Goal: Information Seeking & Learning: Learn about a topic

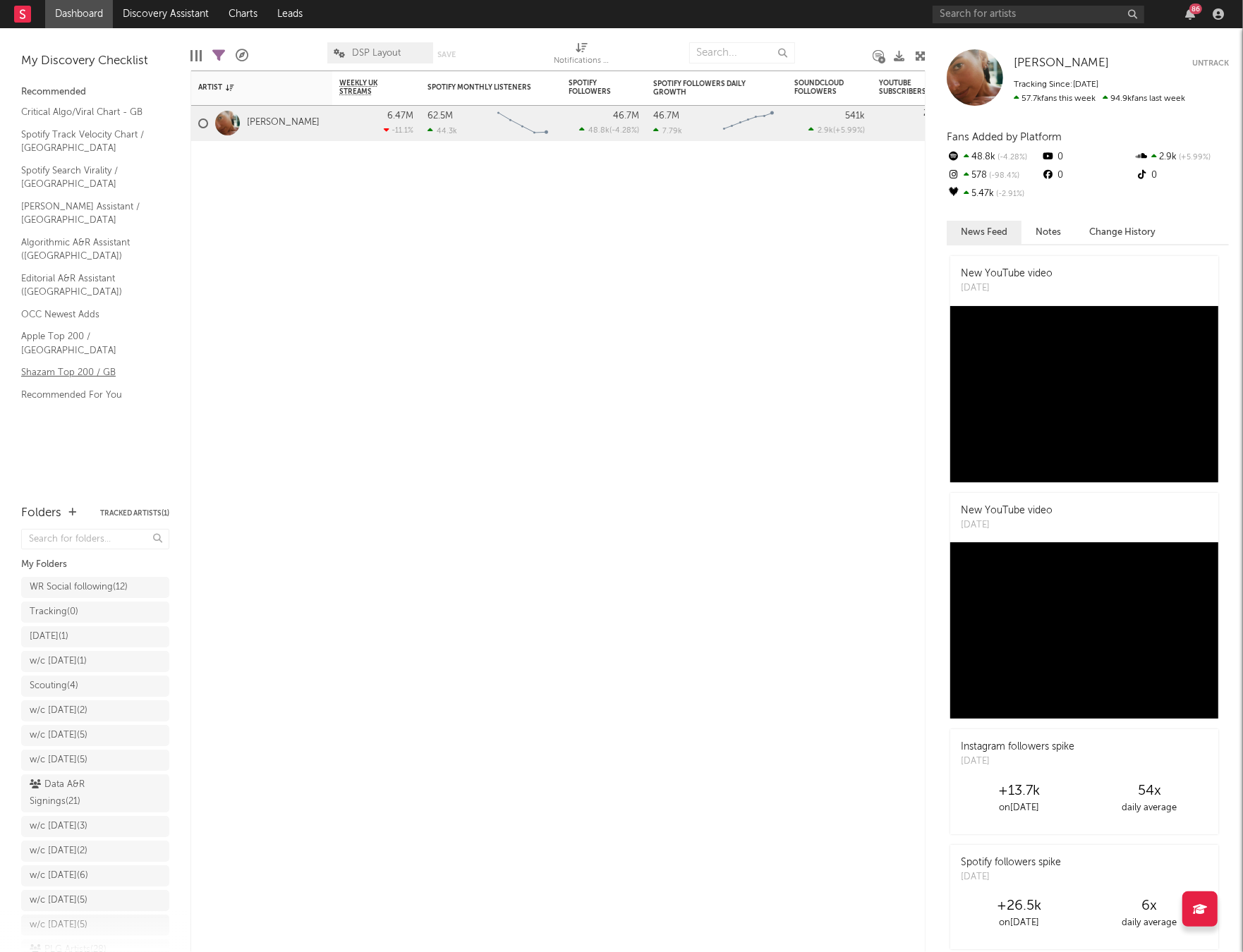
click at [48, 365] on link "Shazam Top 200 / GB" at bounding box center [88, 373] width 134 height 16
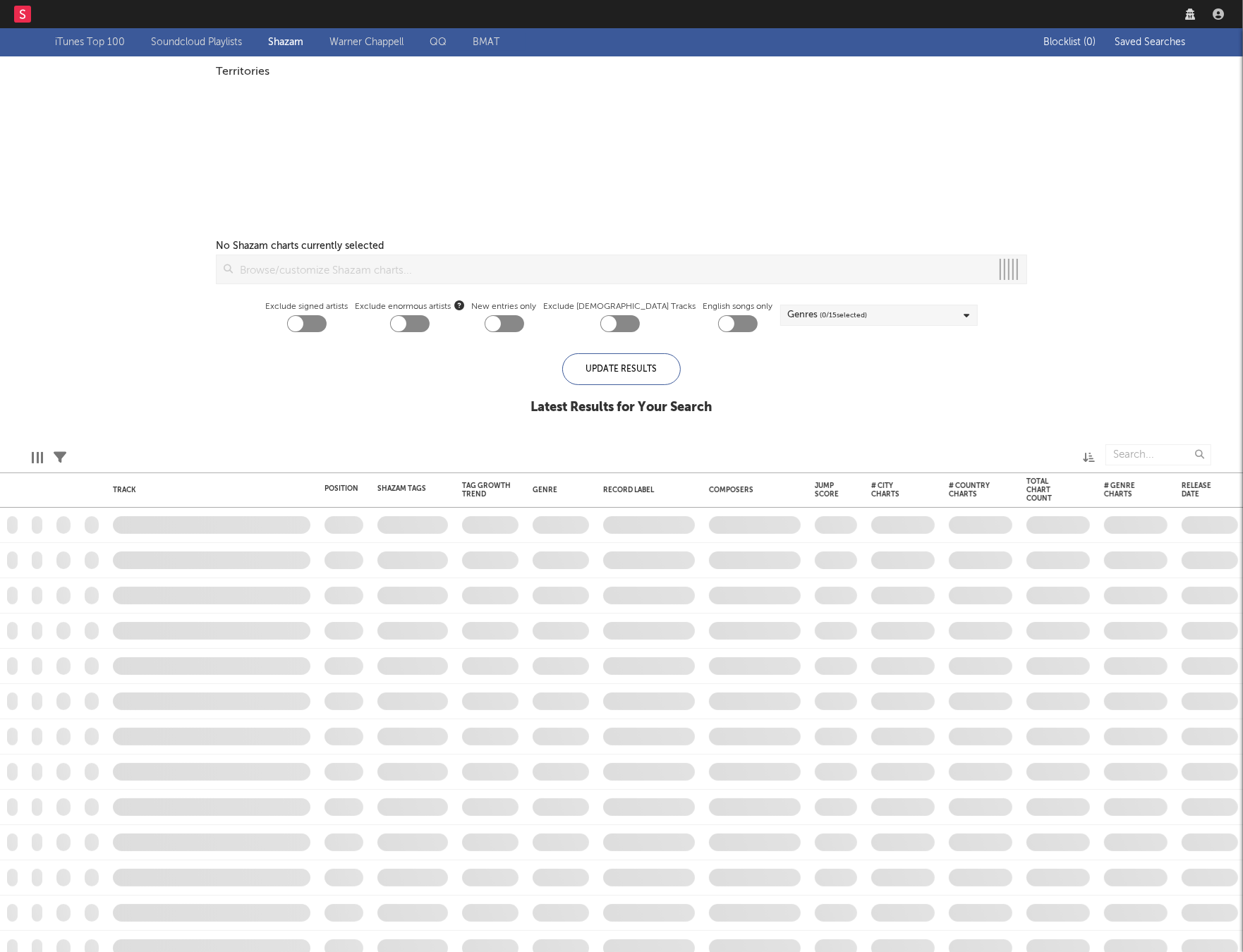
checkbox input "true"
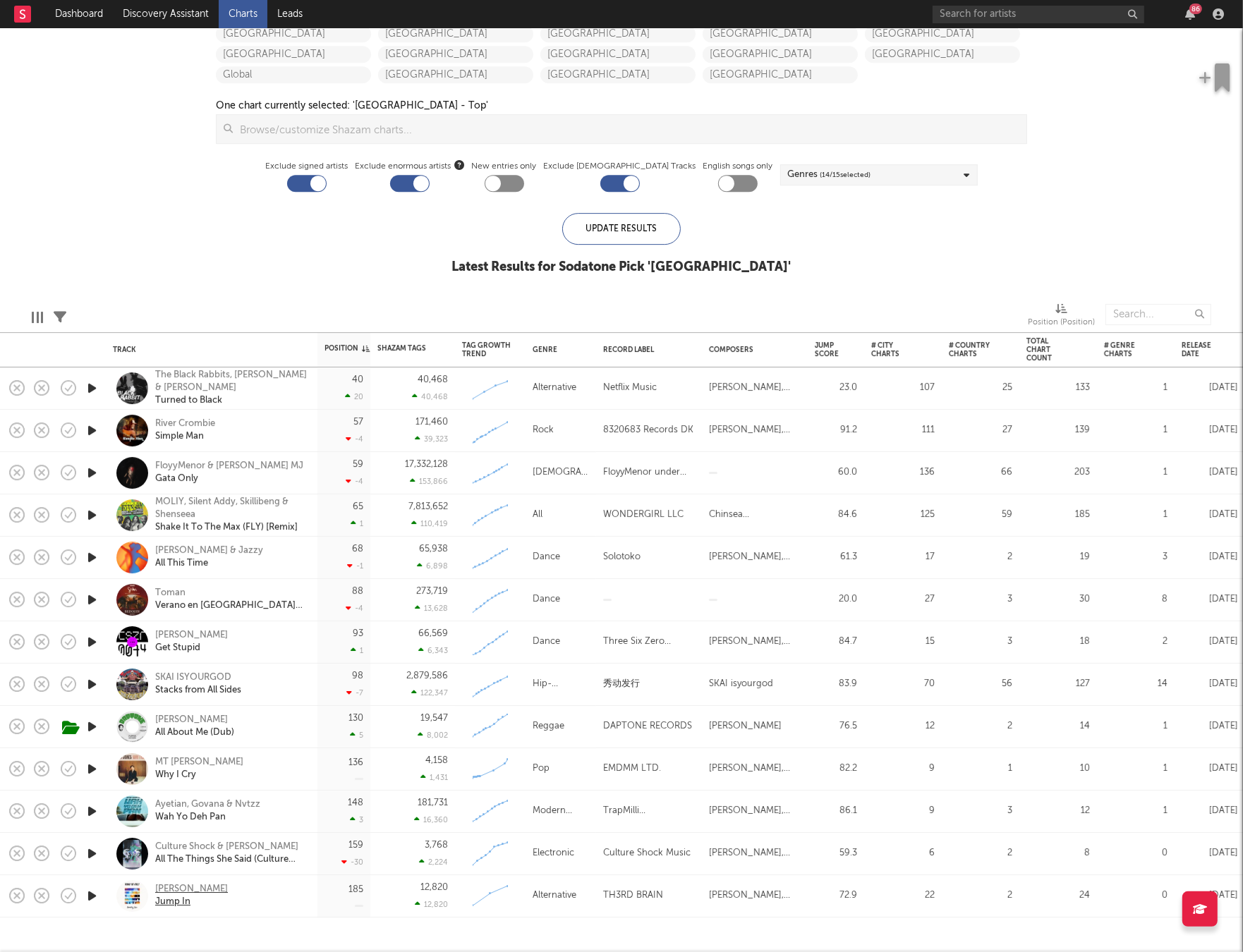
click at [177, 897] on div "Jump In" at bounding box center [191, 903] width 73 height 13
click at [253, 11] on link "Charts" at bounding box center [243, 14] width 49 height 28
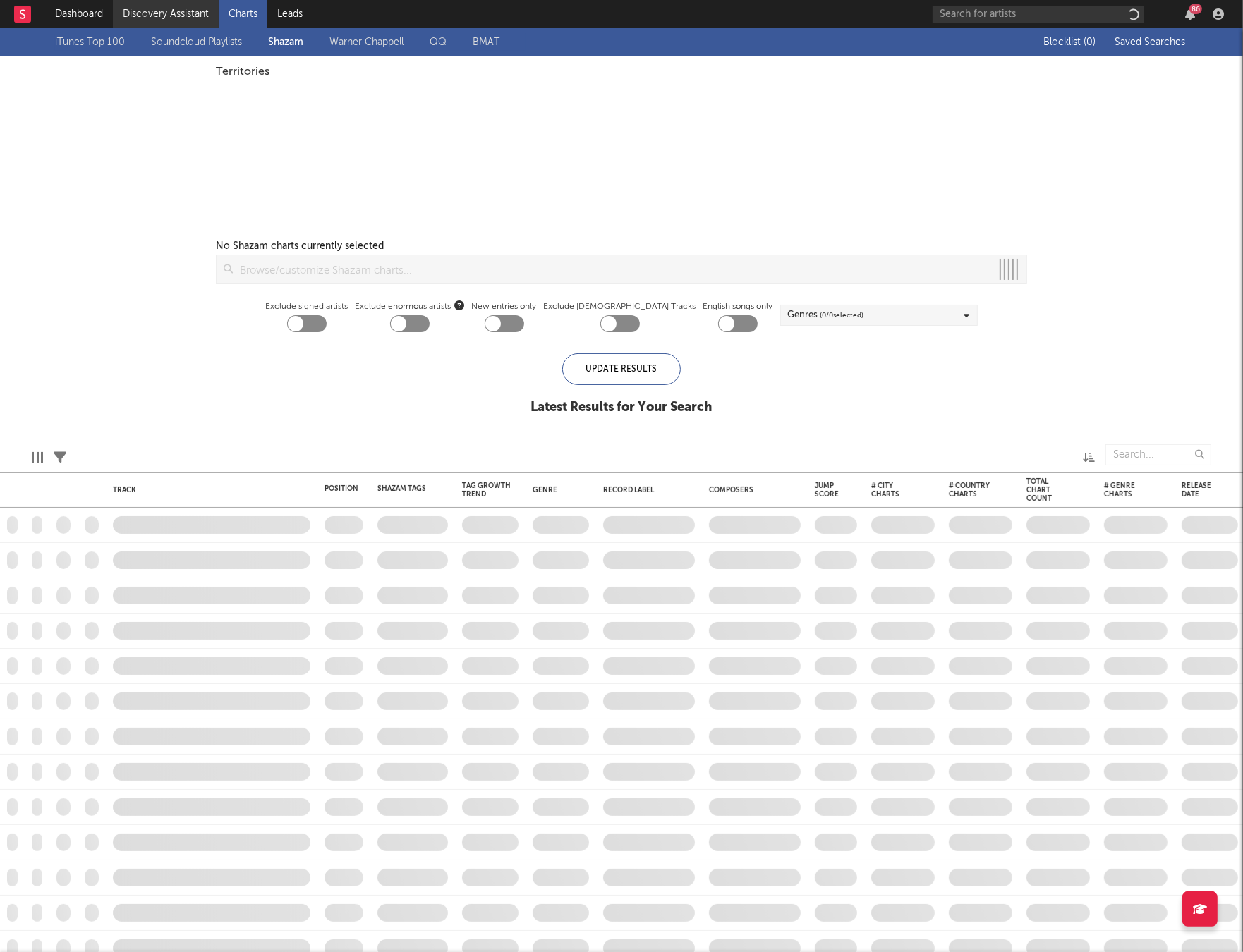
checkbox input "true"
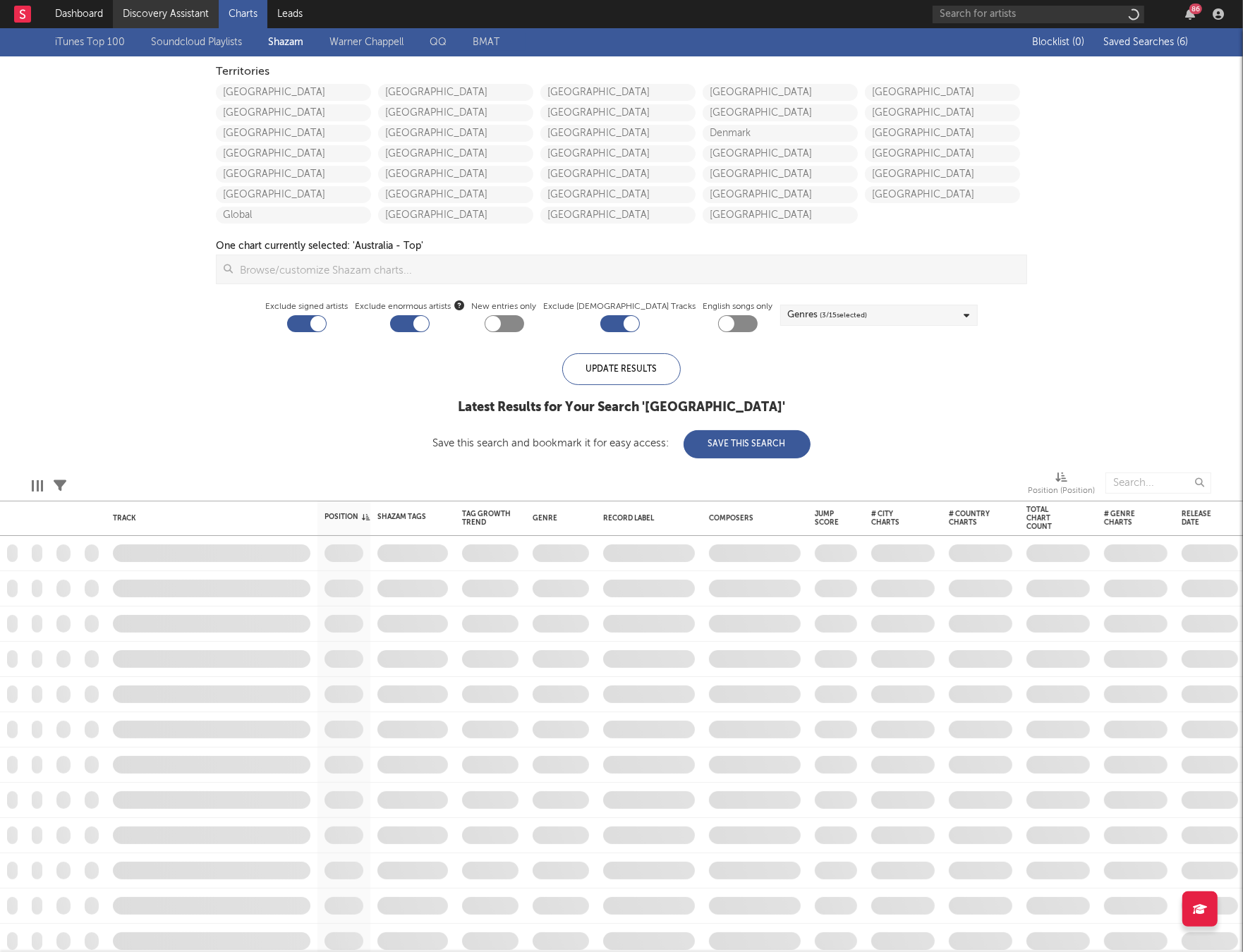
click at [196, 10] on link "Discovery Assistant" at bounding box center [165, 14] width 106 height 28
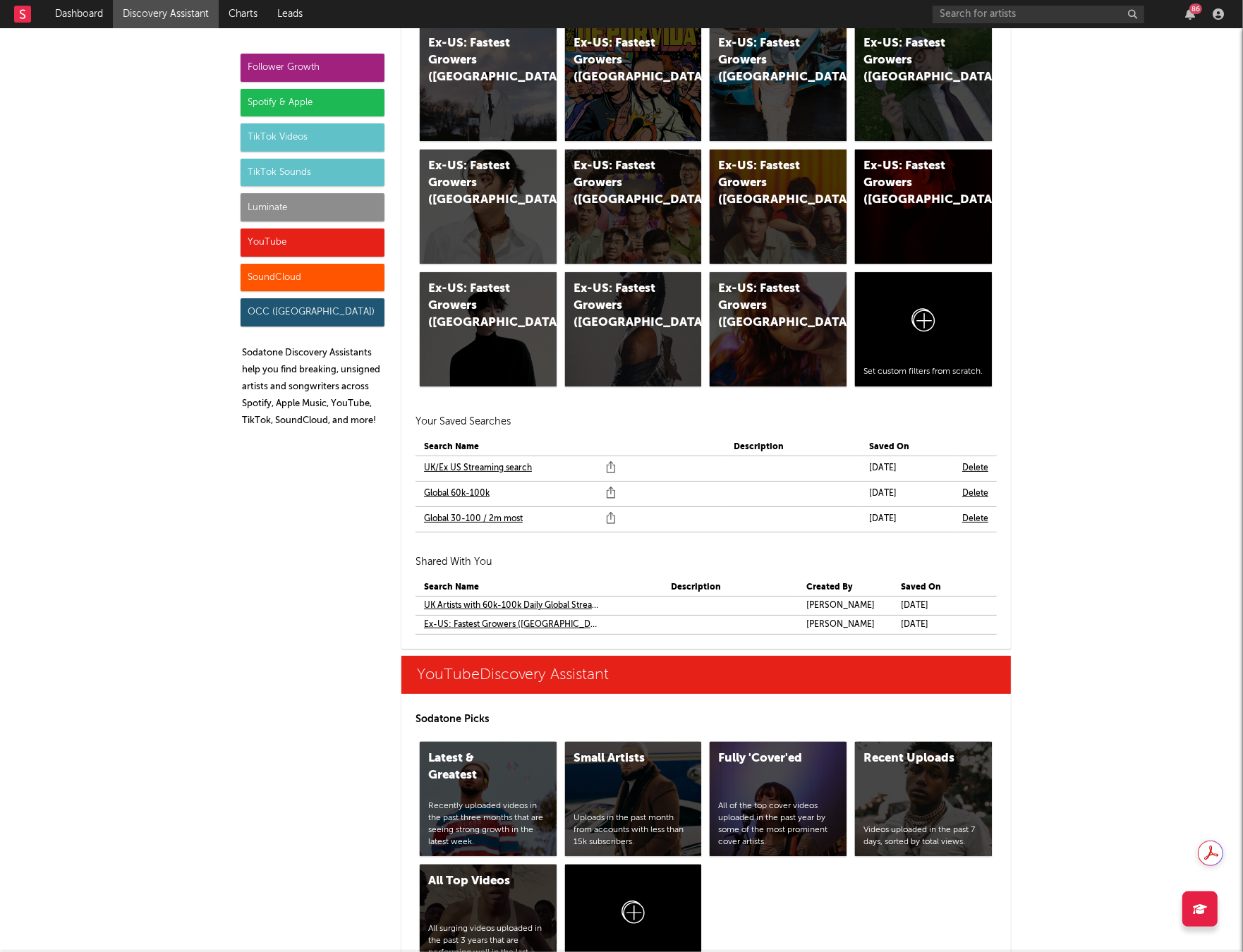
scroll to position [8643, 0]
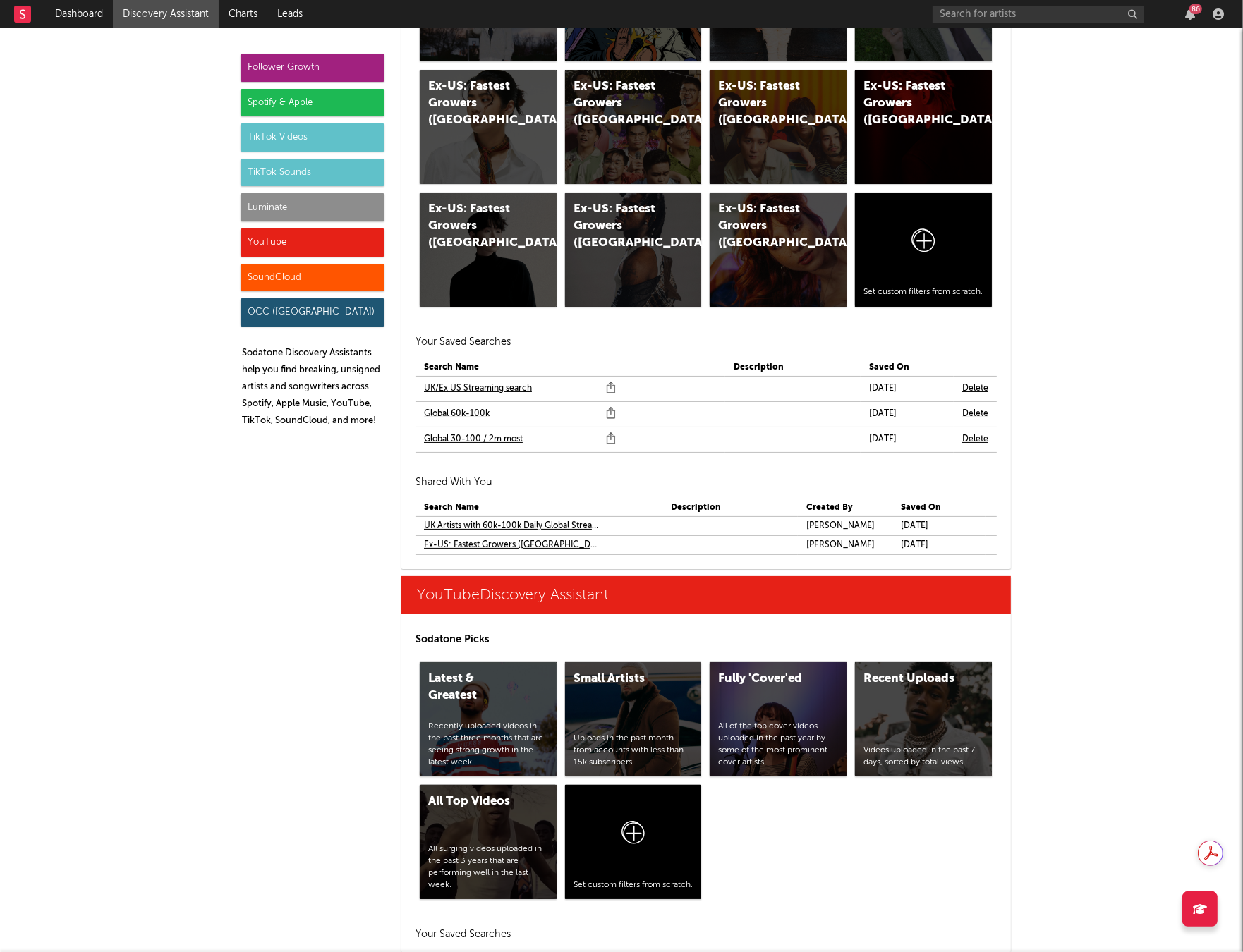
click at [541, 527] on link "UK Artists with 60k-100k Daily Global Streams" at bounding box center [511, 526] width 175 height 17
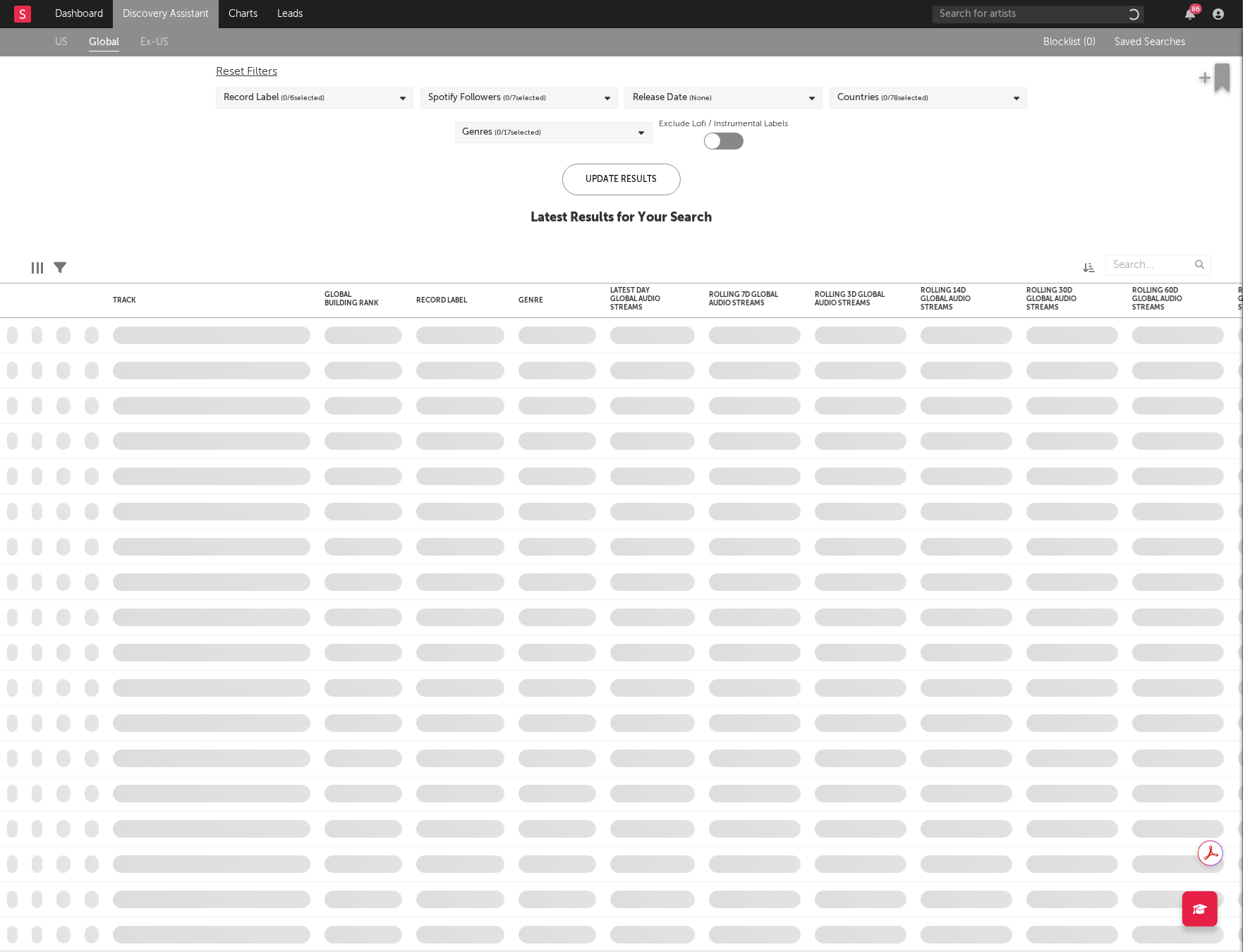
checkbox input "true"
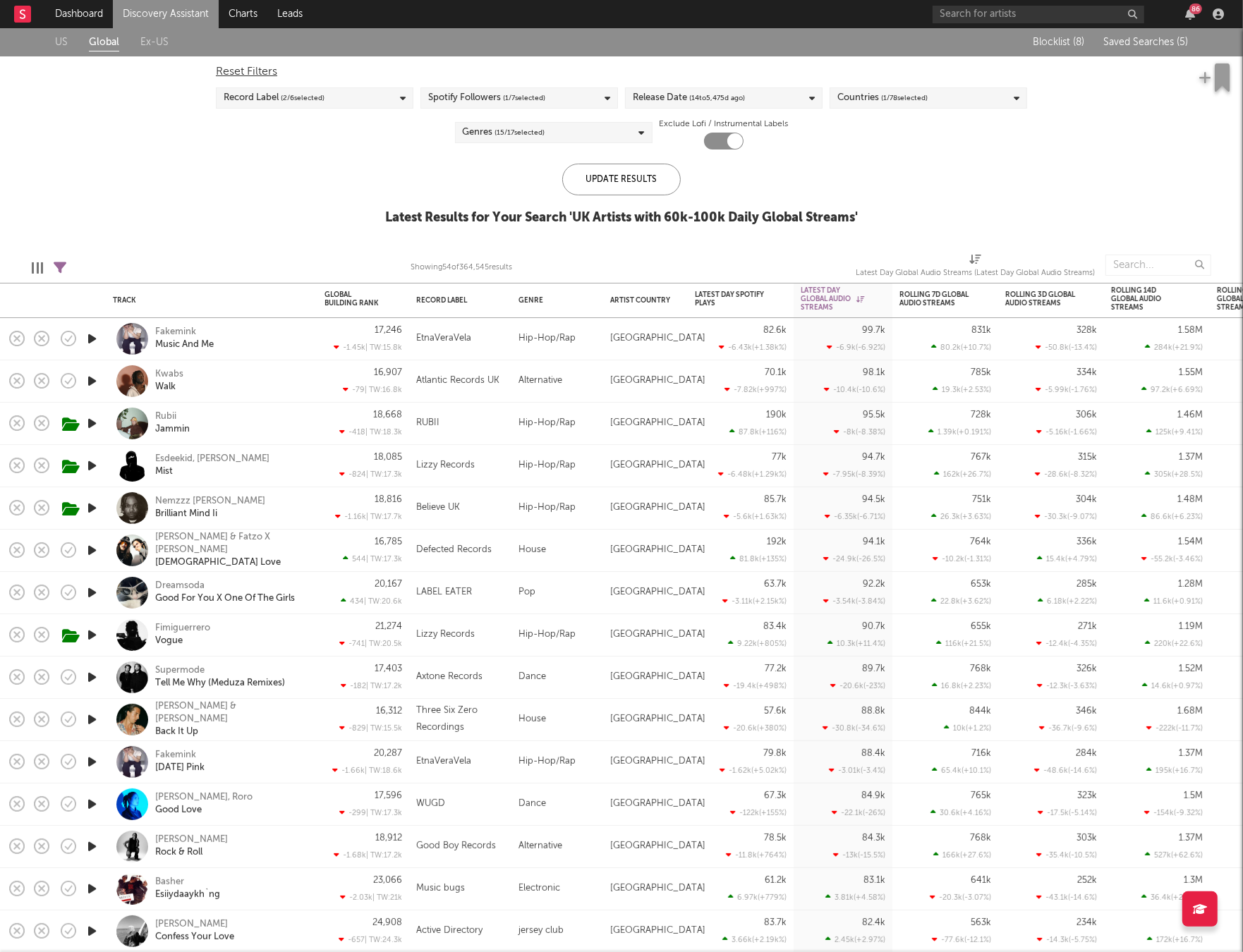
click at [64, 264] on icon at bounding box center [60, 268] width 13 height 13
select select "between"
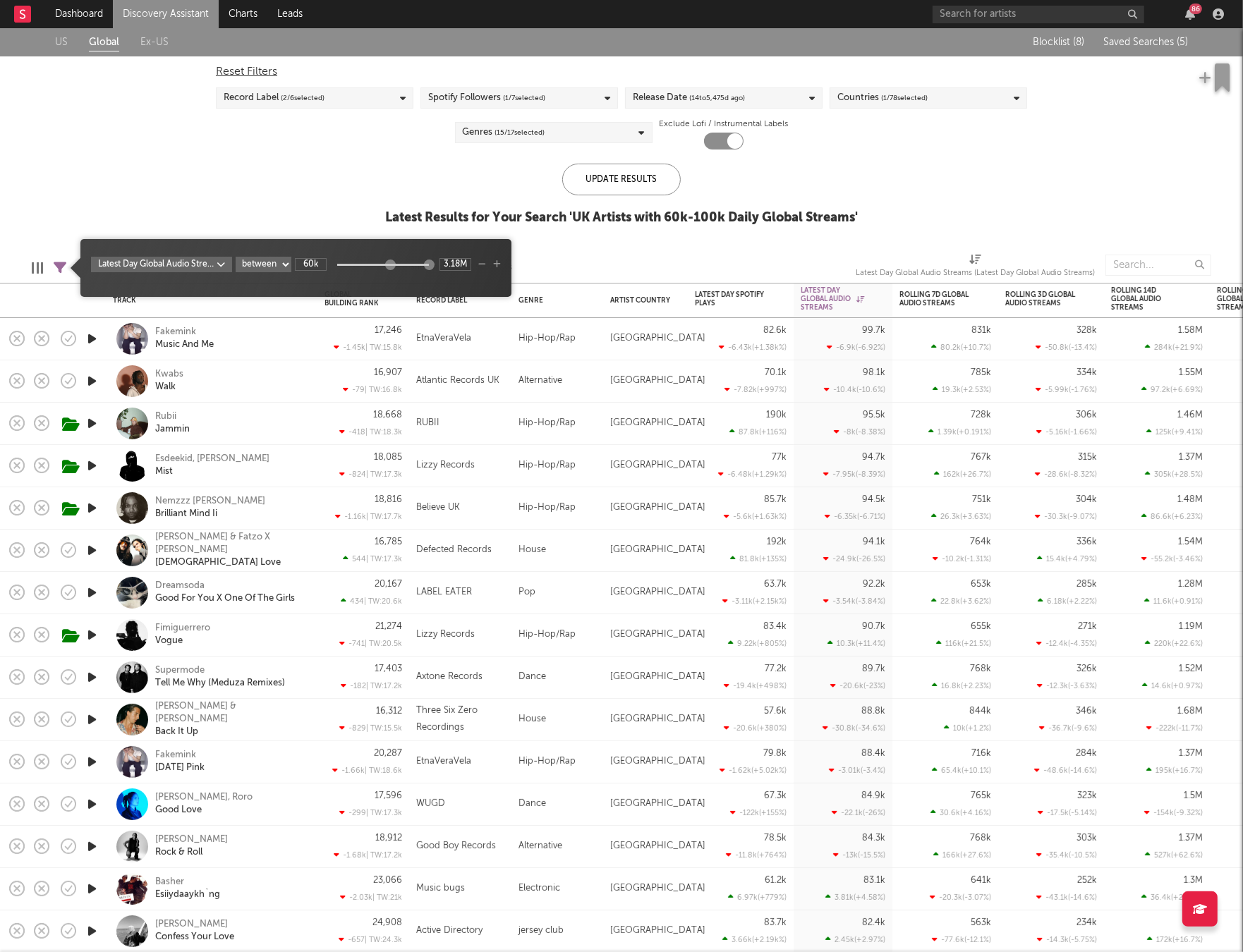
type input "14.4M"
drag, startPoint x: 398, startPoint y: 265, endPoint x: 460, endPoint y: 265, distance: 62.0
click at [460, 265] on div "60k 14.4M" at bounding box center [383, 264] width 177 height 13
click at [601, 179] on div "Update Results" at bounding box center [622, 179] width 118 height 32
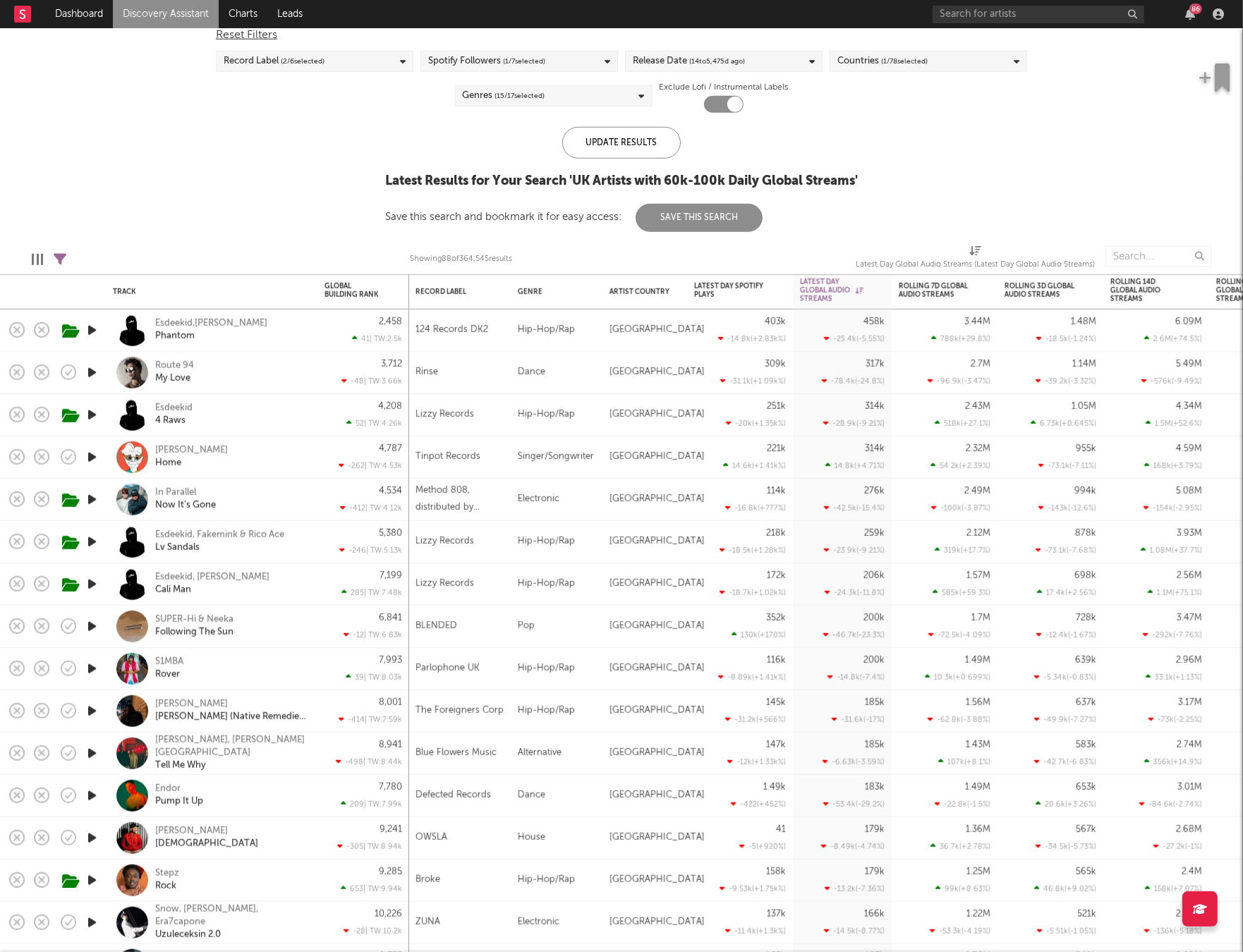
click at [706, 55] on span "( 14 to [DATE])" at bounding box center [718, 60] width 56 height 17
drag, startPoint x: 744, startPoint y: 173, endPoint x: 791, endPoint y: 170, distance: 47.1
click at [791, 170] on div "From 14 to [DATE]" at bounding box center [733, 172] width 164 height 23
type input "365"
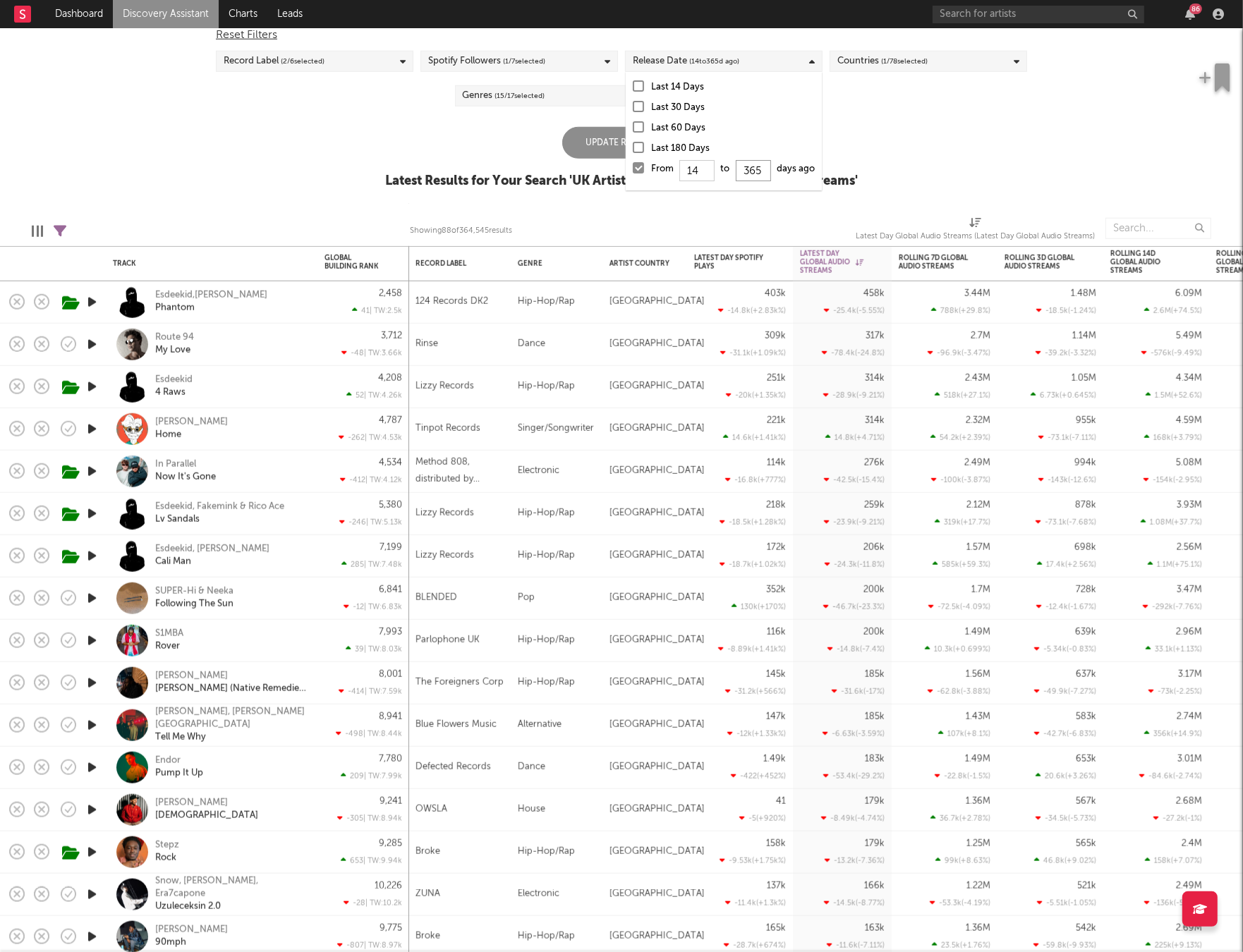
scroll to position [0, 0]
click at [861, 136] on div "US Global Ex-US Blocklist ( 8 ) Saved Searches ( 5 ) Reset Filters Record Label…" at bounding box center [622, 97] width 1243 height 213
click at [628, 146] on div "Update Results" at bounding box center [622, 143] width 118 height 32
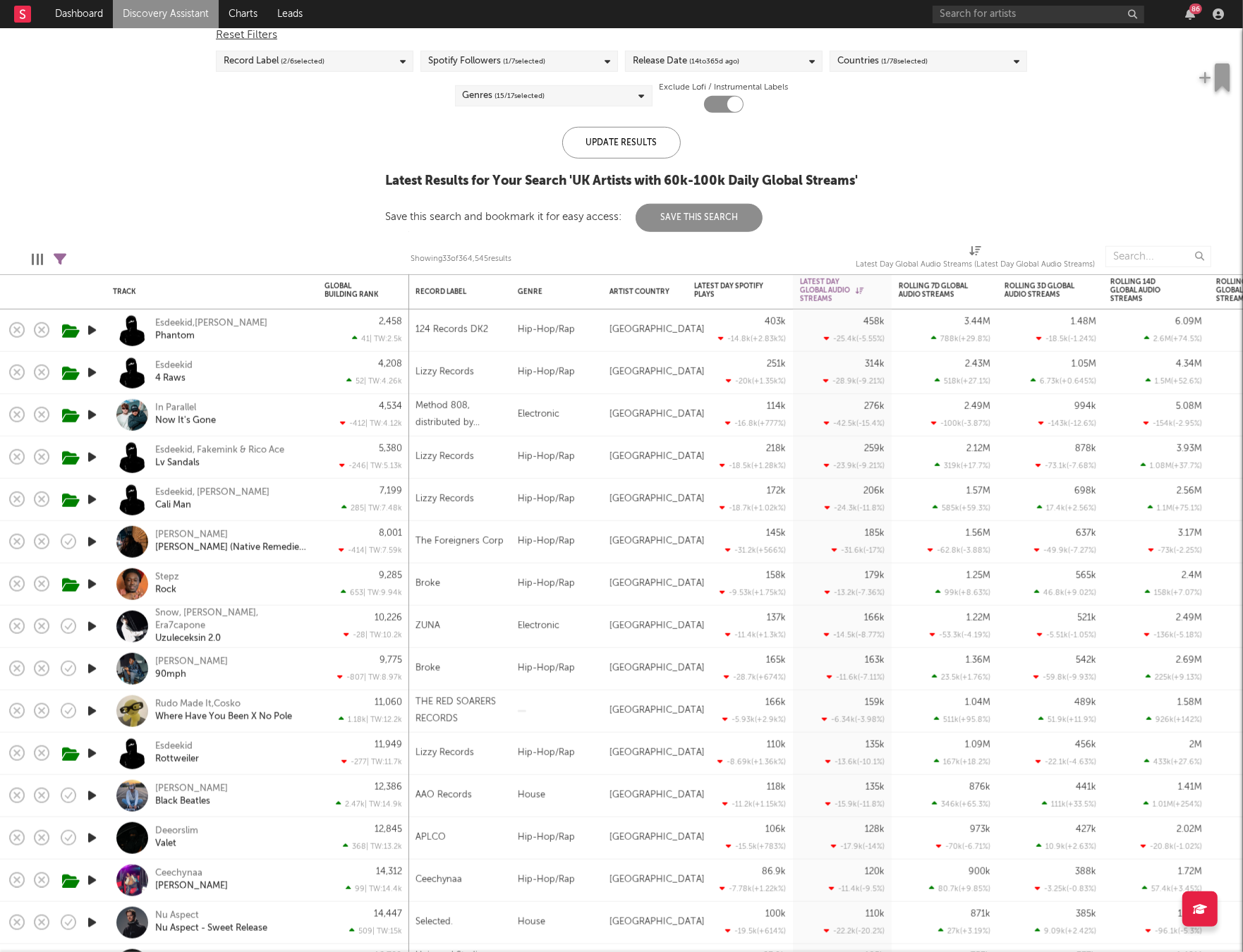
click at [576, 631] on div "Electronic" at bounding box center [557, 626] width 92 height 42
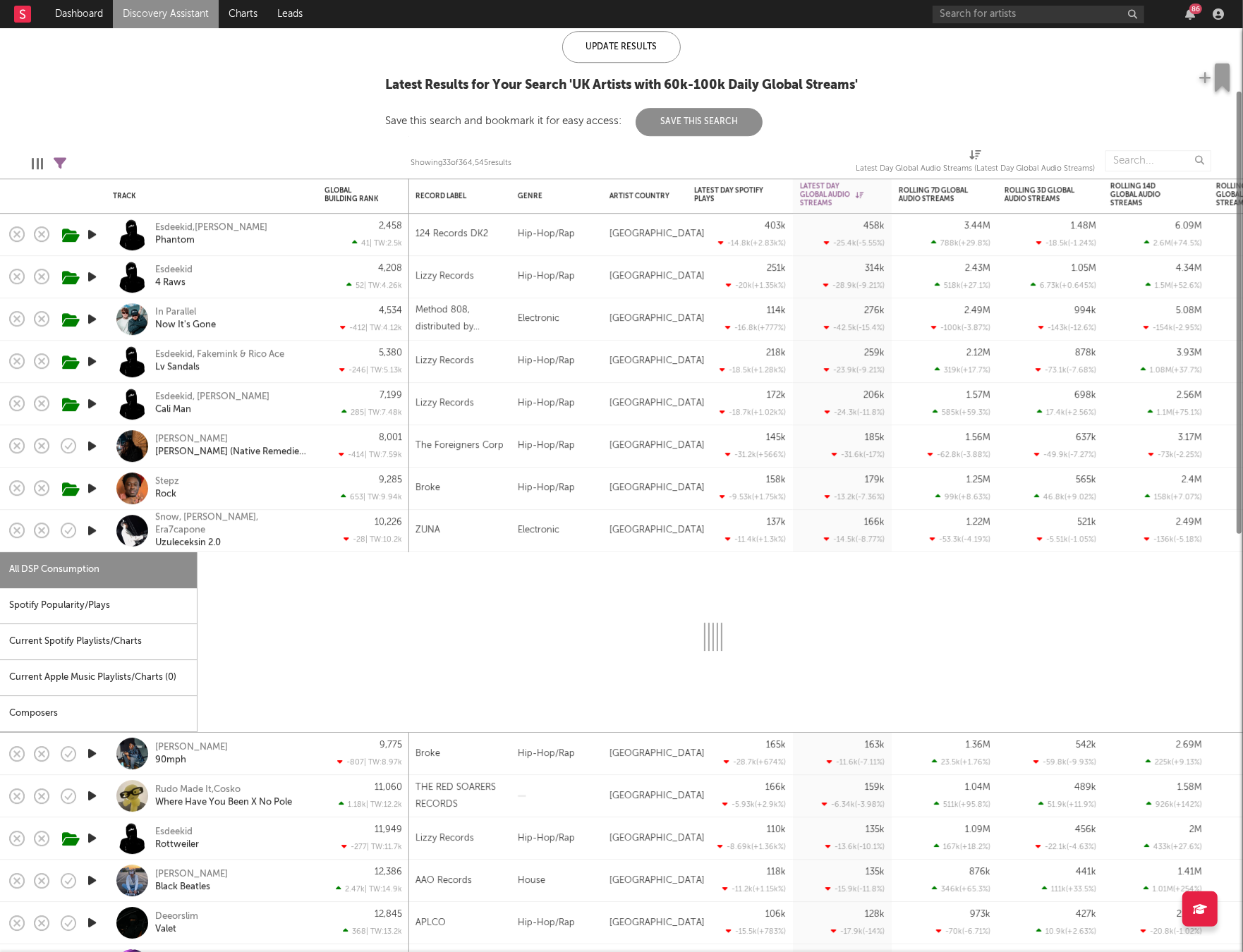
select select "1w"
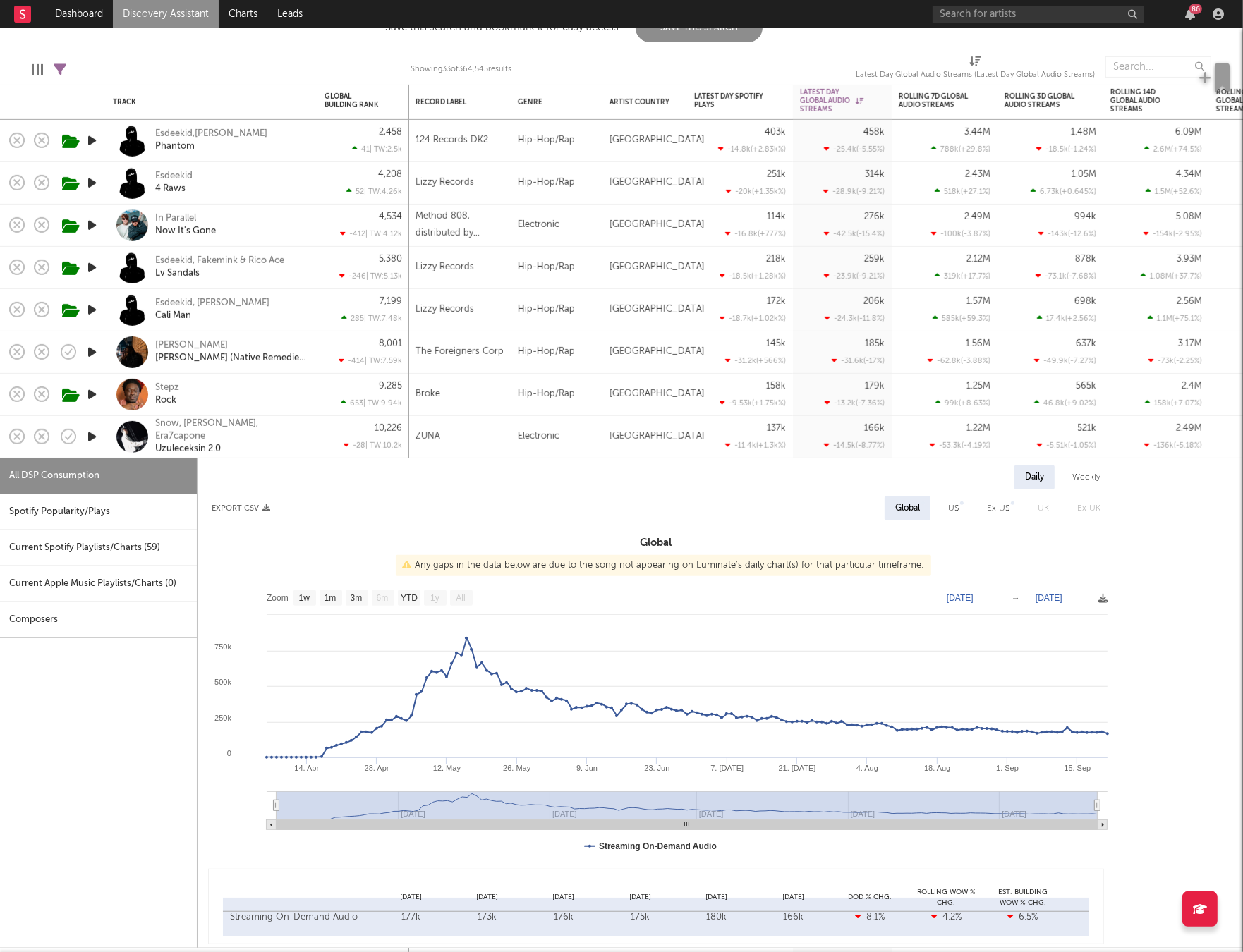
click at [508, 443] on div "ZUNA" at bounding box center [460, 438] width 102 height 42
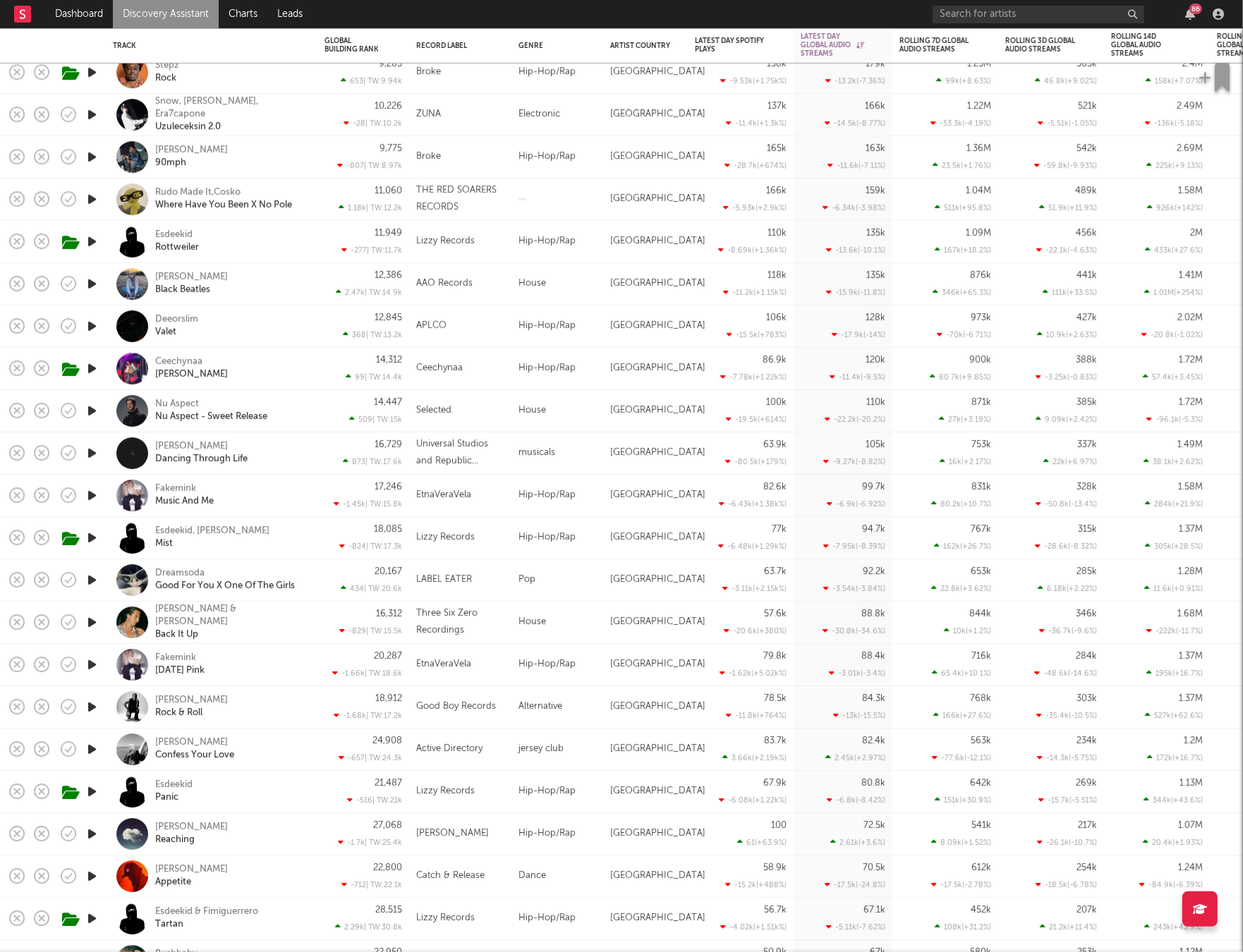
click at [280, 719] on div "[PERSON_NAME] & Roll" at bounding box center [212, 707] width 198 height 42
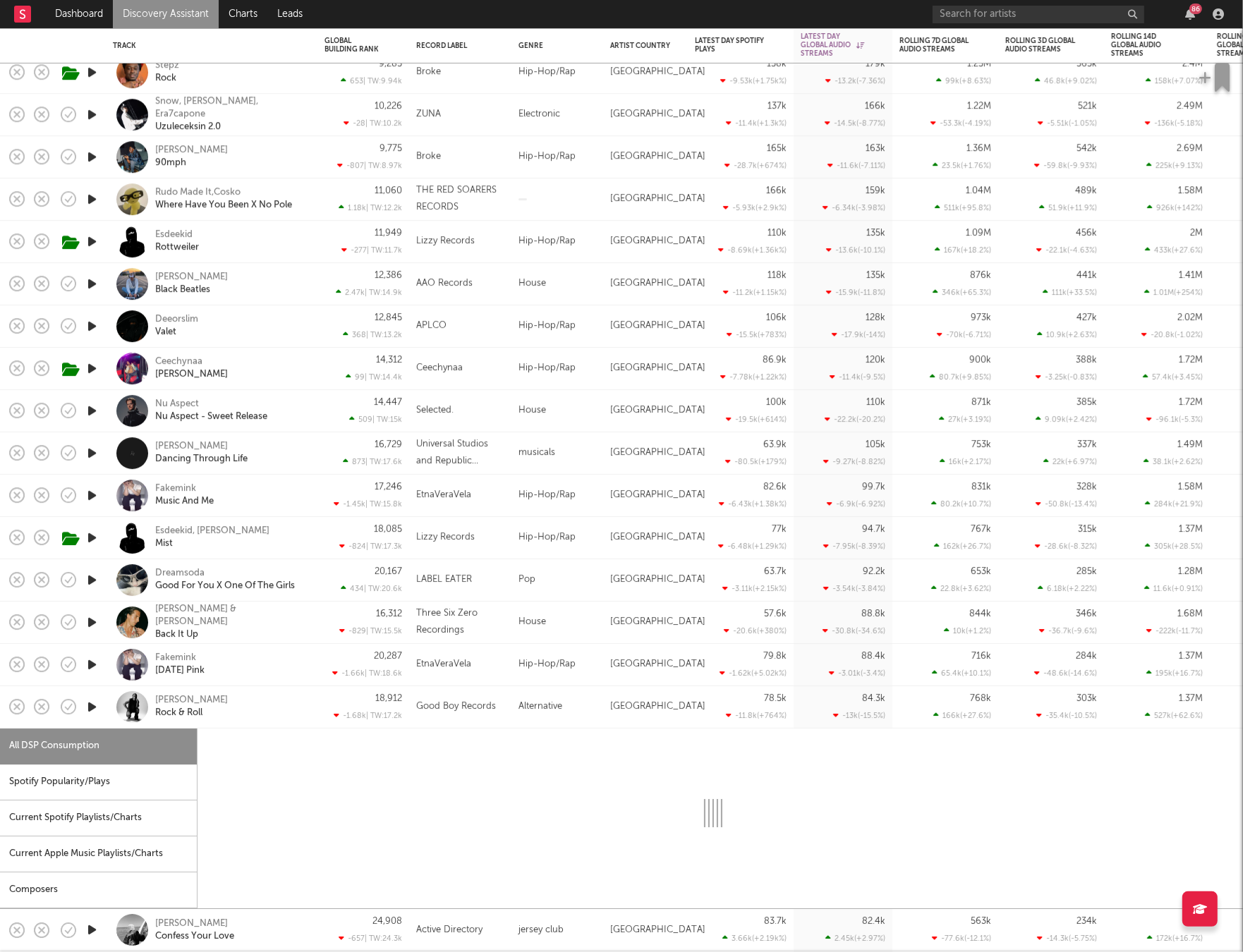
select select "1w"
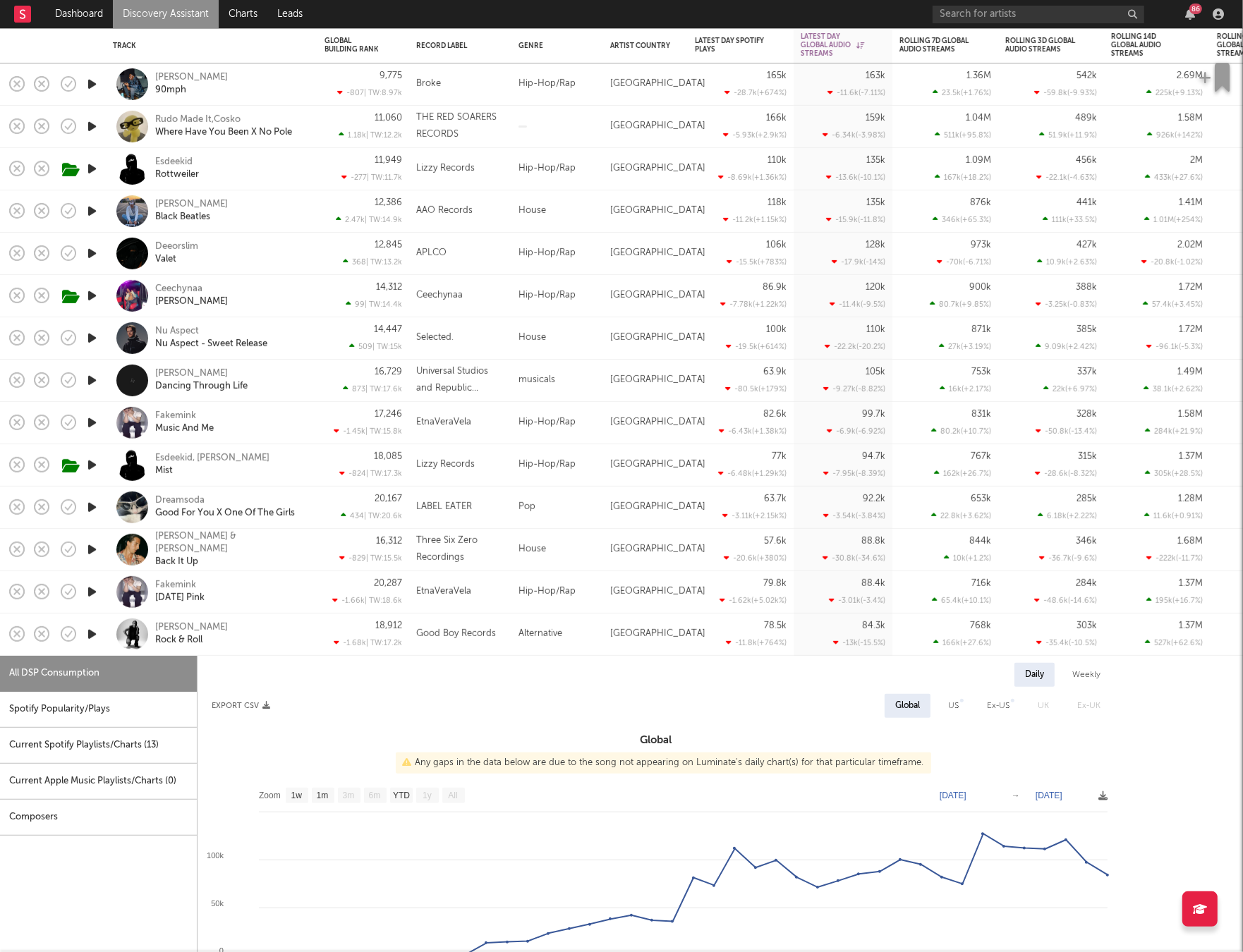
drag, startPoint x: 526, startPoint y: 640, endPoint x: 442, endPoint y: 634, distance: 84.2
click at [526, 640] on div "Alternative" at bounding box center [557, 634] width 92 height 42
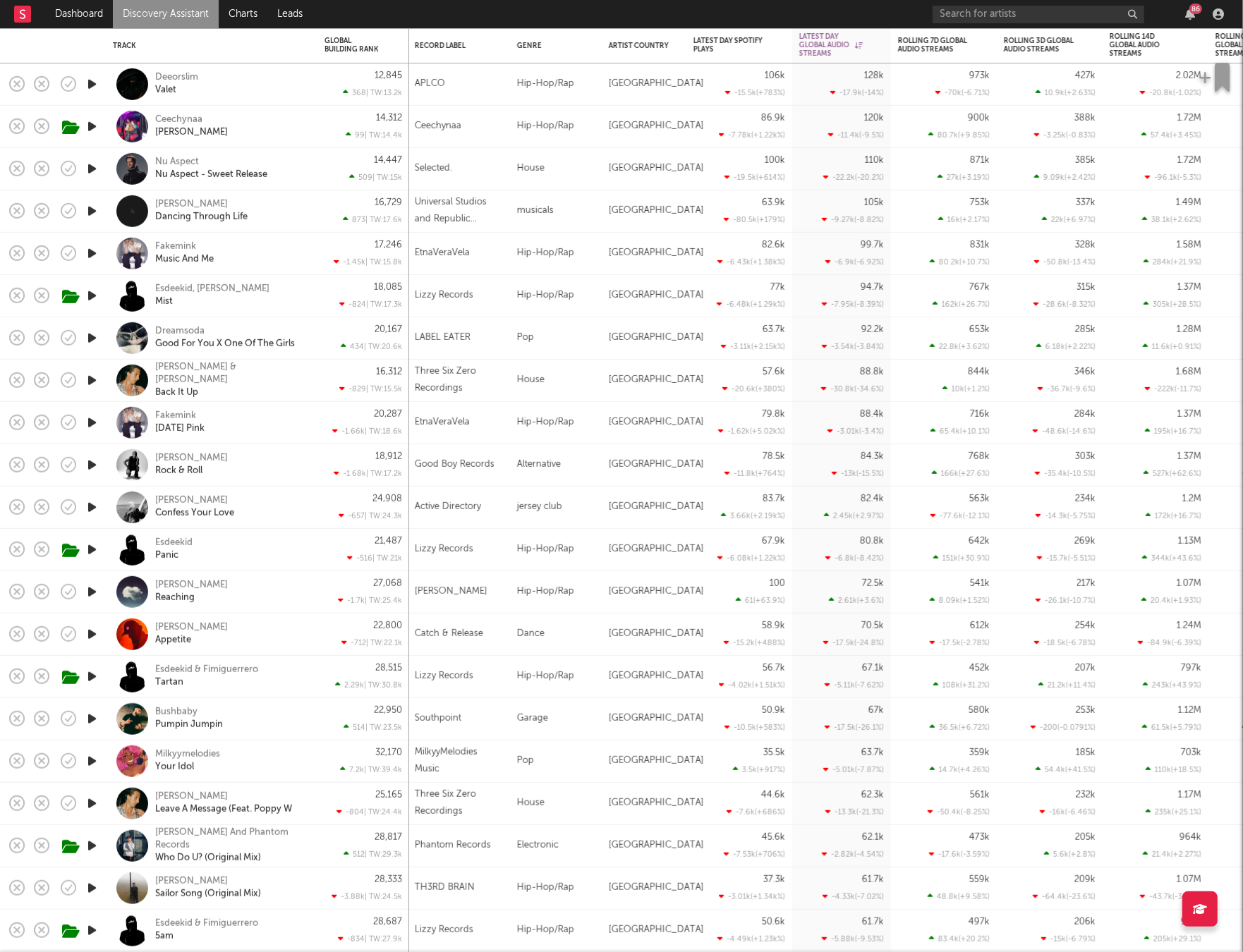
click at [585, 750] on div "Pop" at bounding box center [556, 761] width 92 height 42
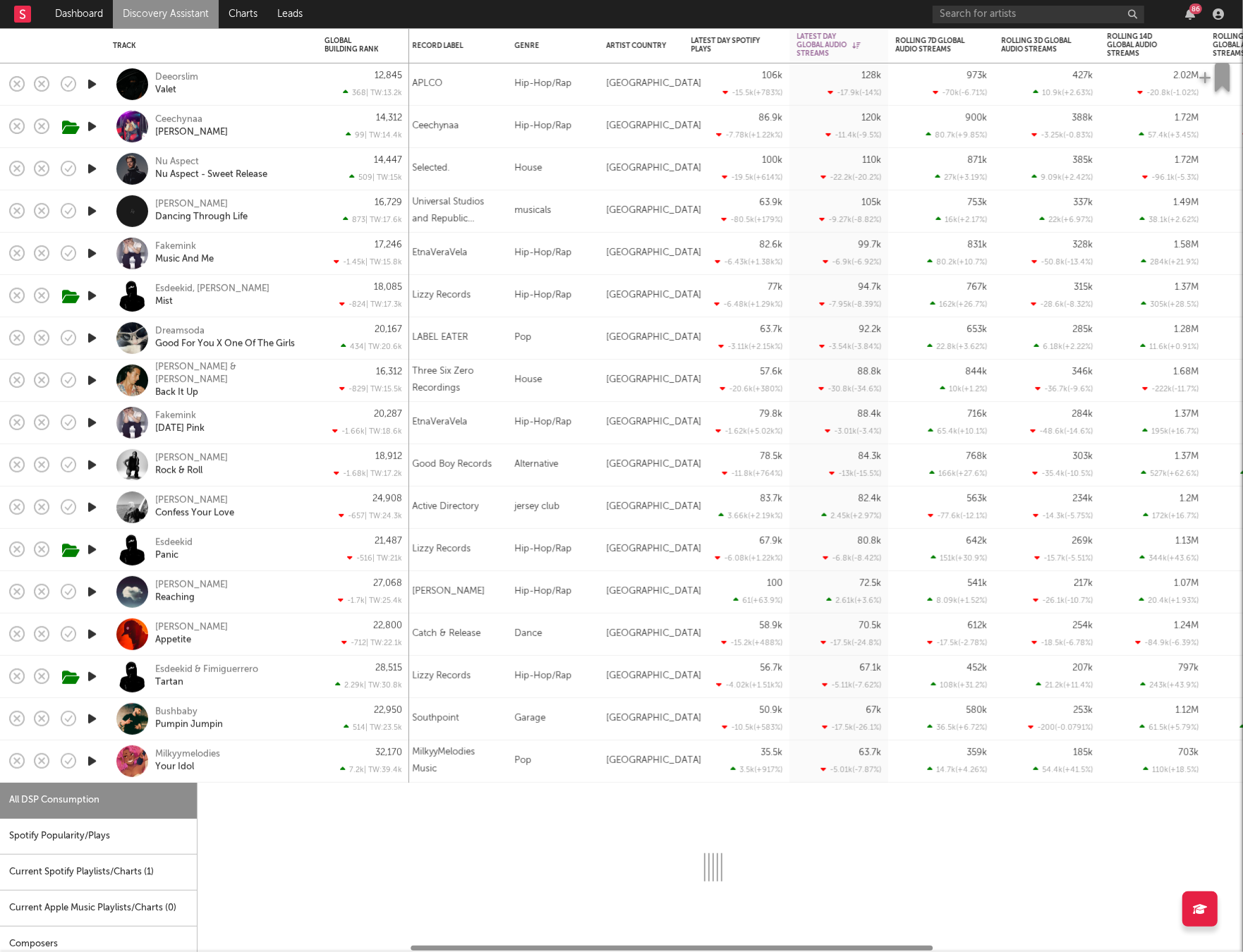
select select "1w"
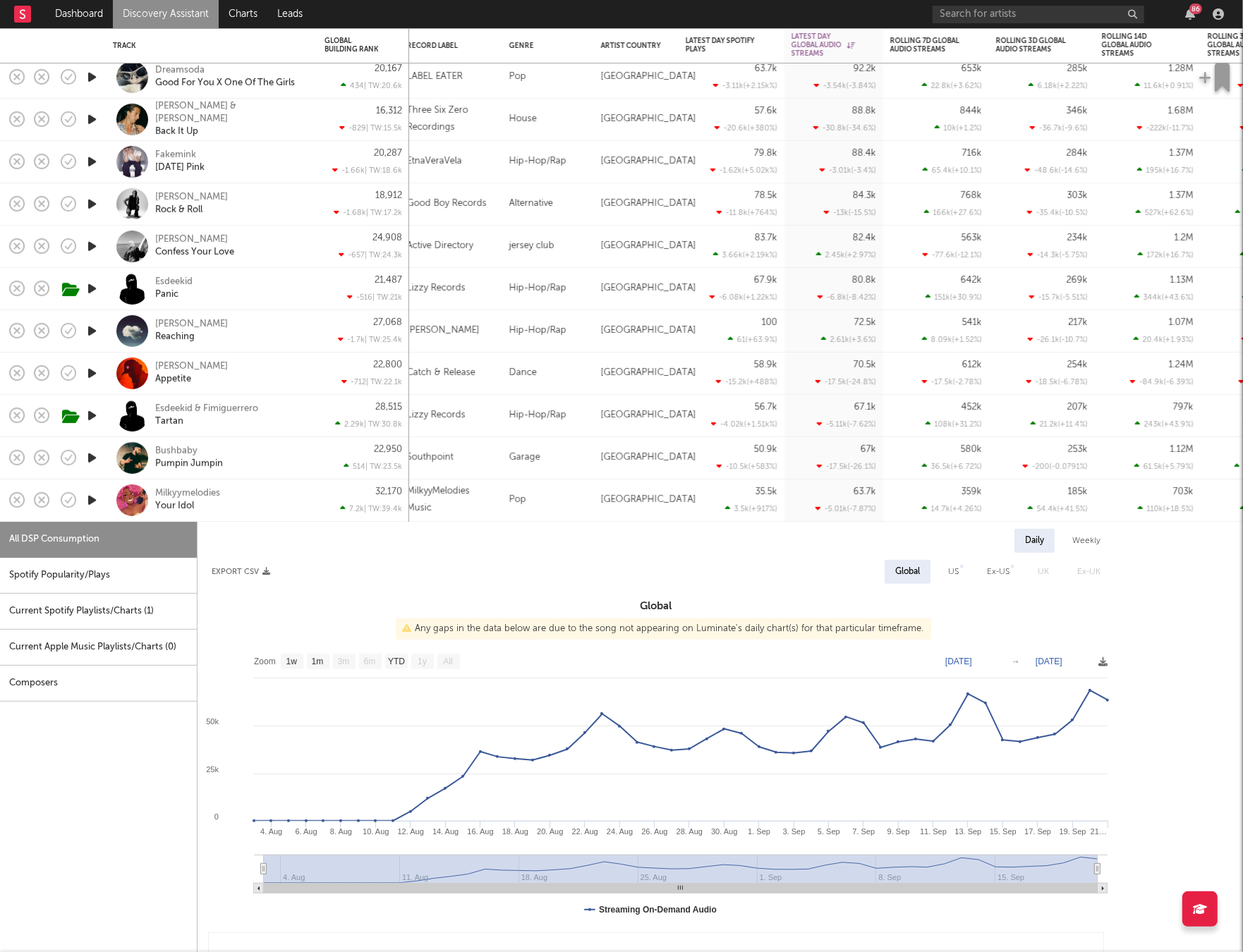
click at [572, 512] on div "Pop" at bounding box center [548, 500] width 92 height 42
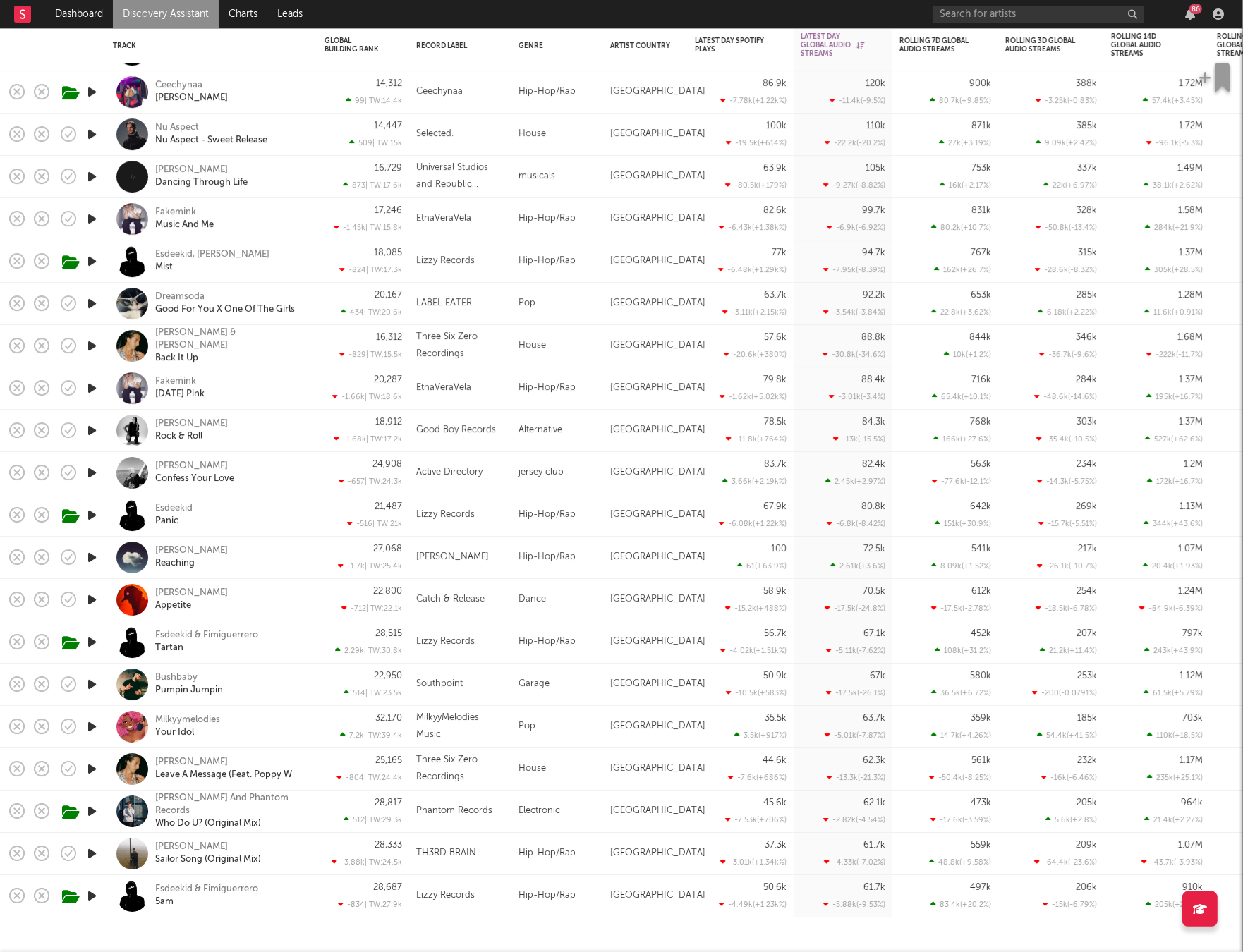
drag, startPoint x: 602, startPoint y: 857, endPoint x: 584, endPoint y: 851, distance: 19.0
click at [603, 857] on div "[GEOGRAPHIC_DATA]" at bounding box center [645, 854] width 85 height 42
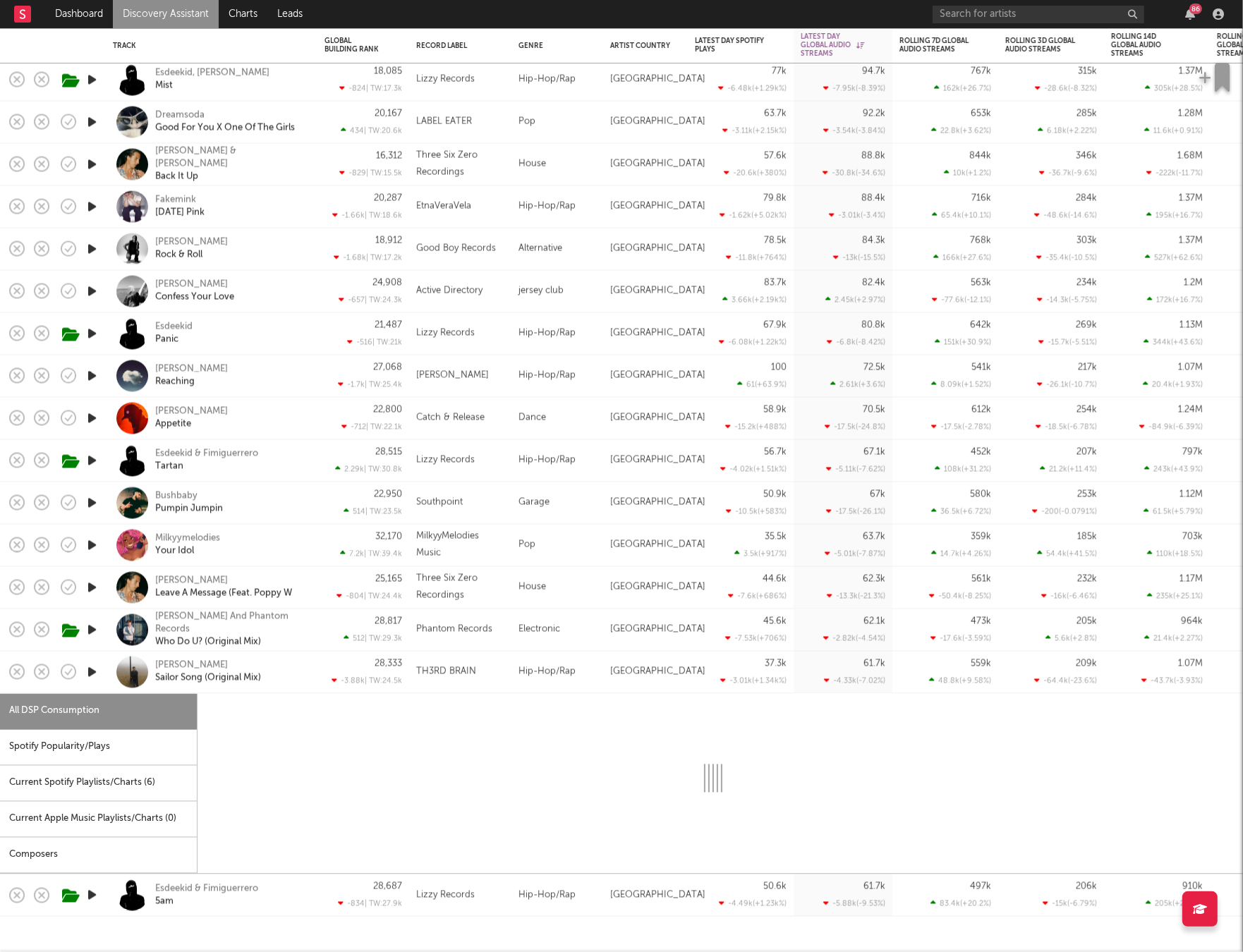
select select "1w"
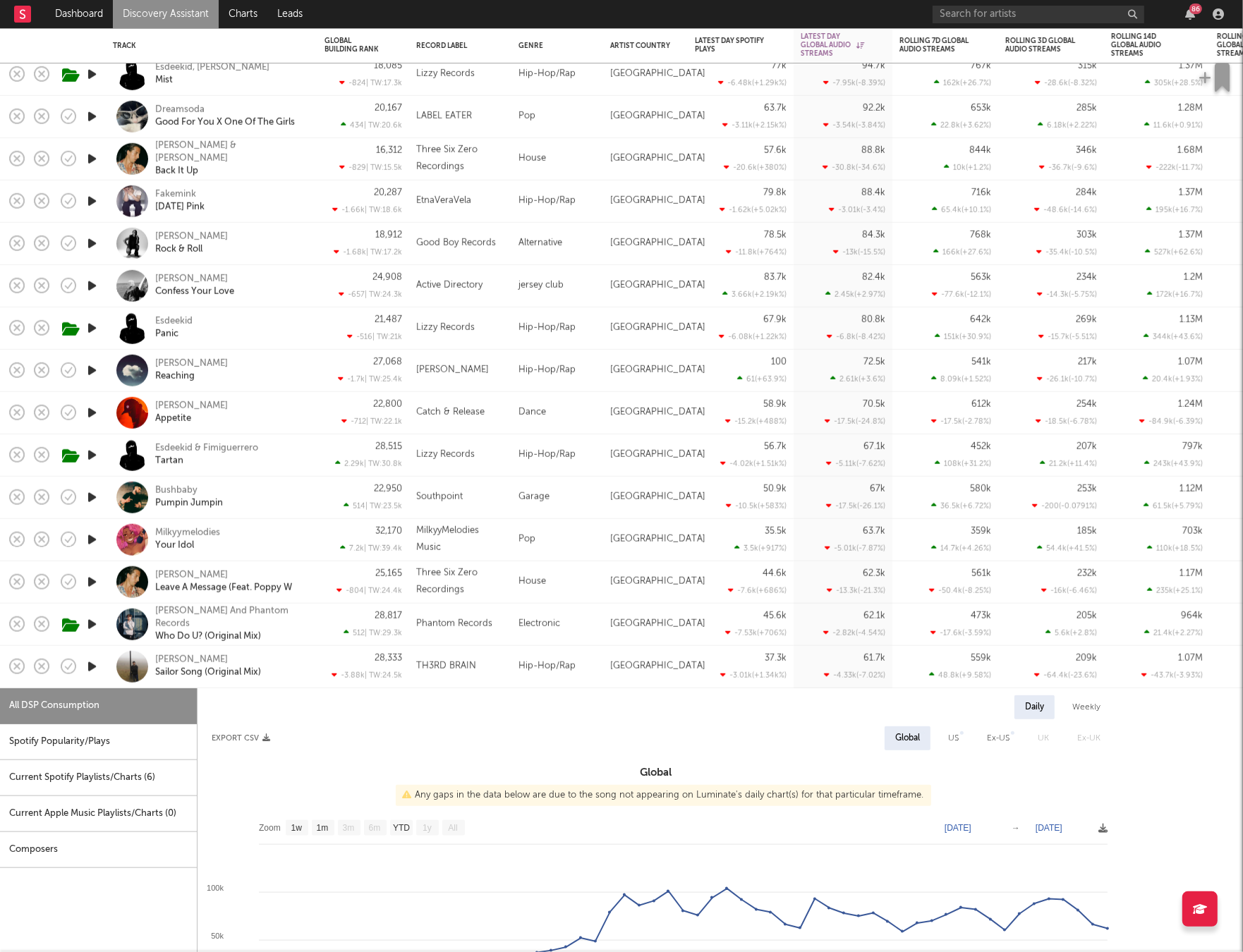
click at [610, 658] on div "[GEOGRAPHIC_DATA]" at bounding box center [657, 666] width 95 height 17
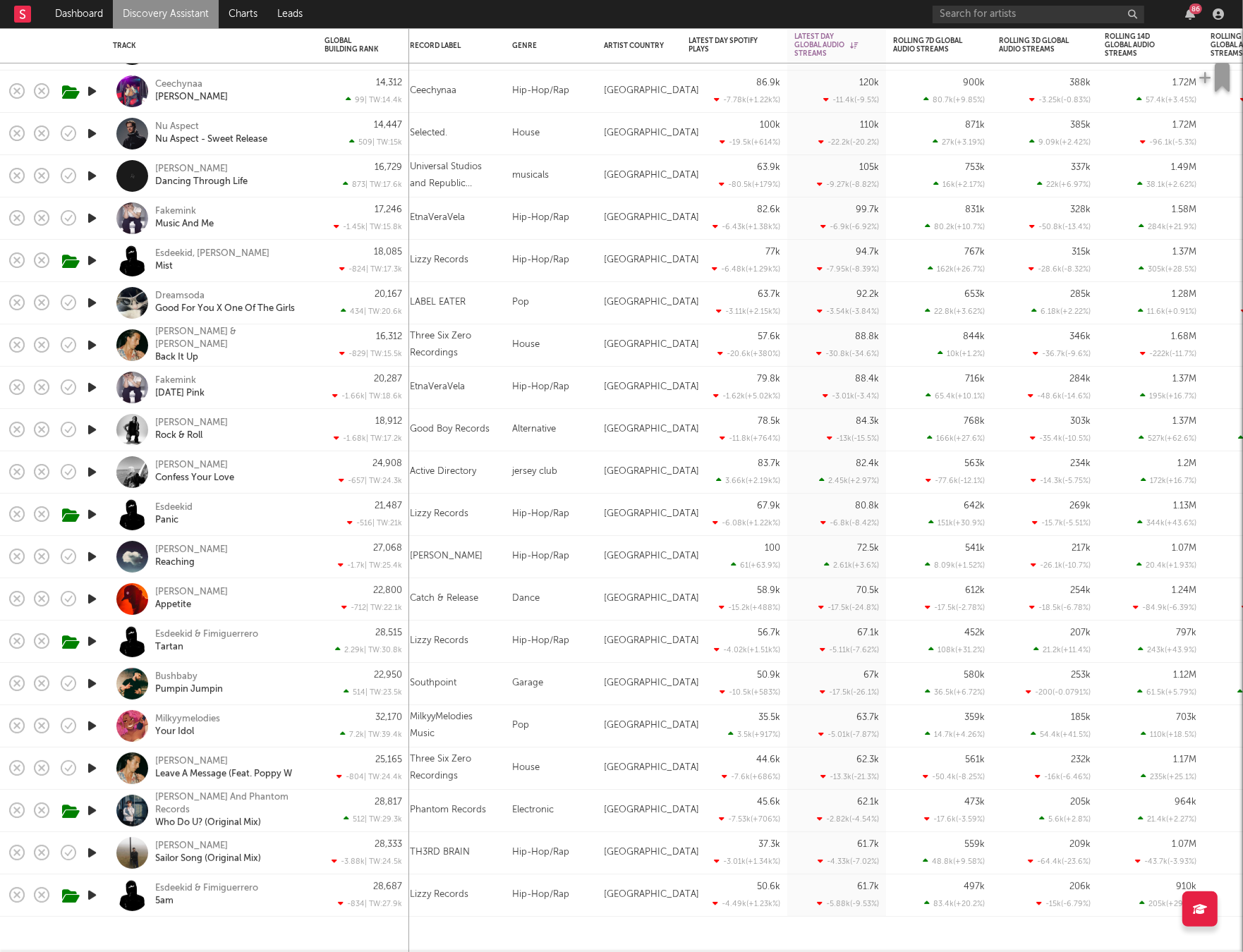
click at [547, 558] on div "Hip-Hop/Rap" at bounding box center [551, 557] width 92 height 42
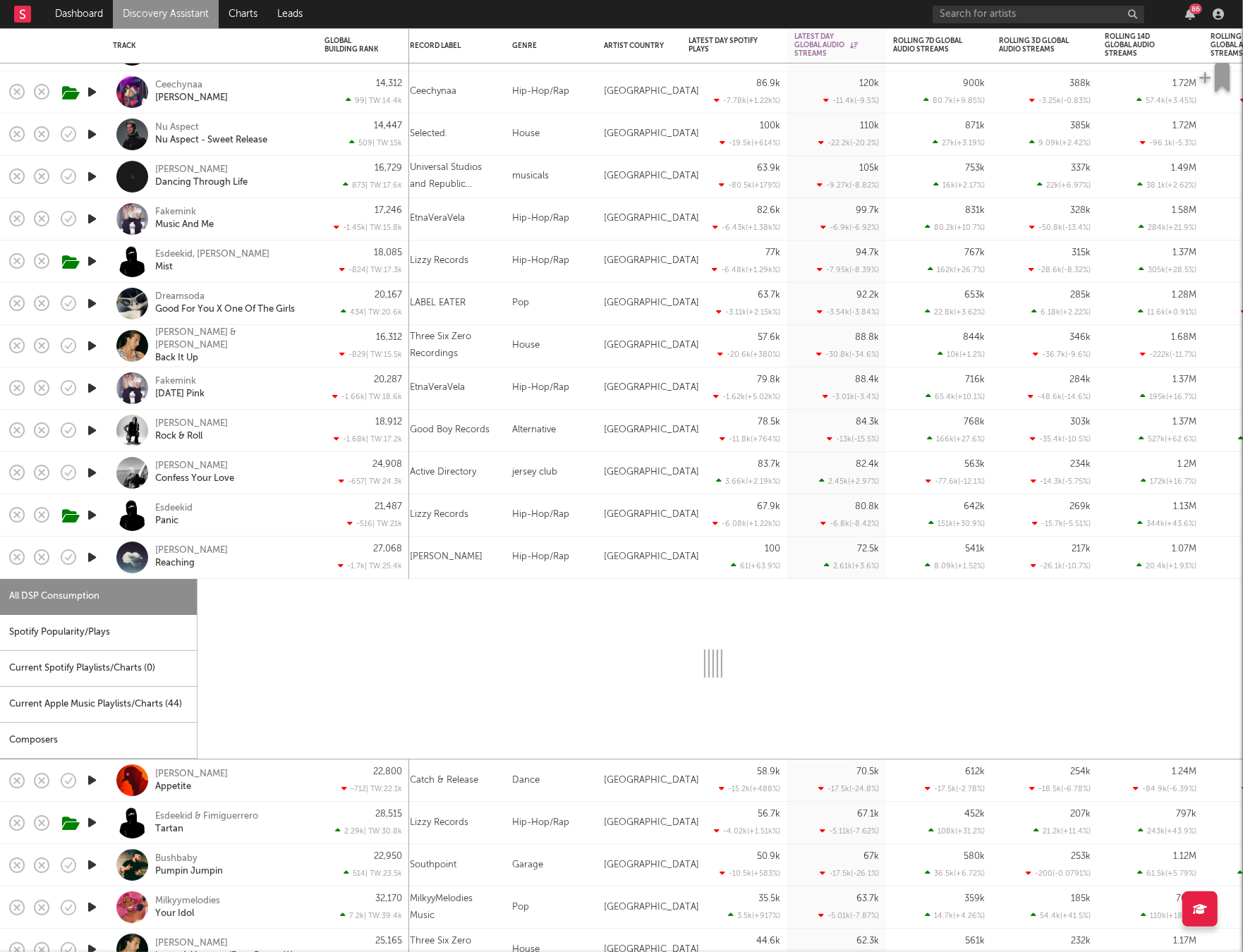
select select "1w"
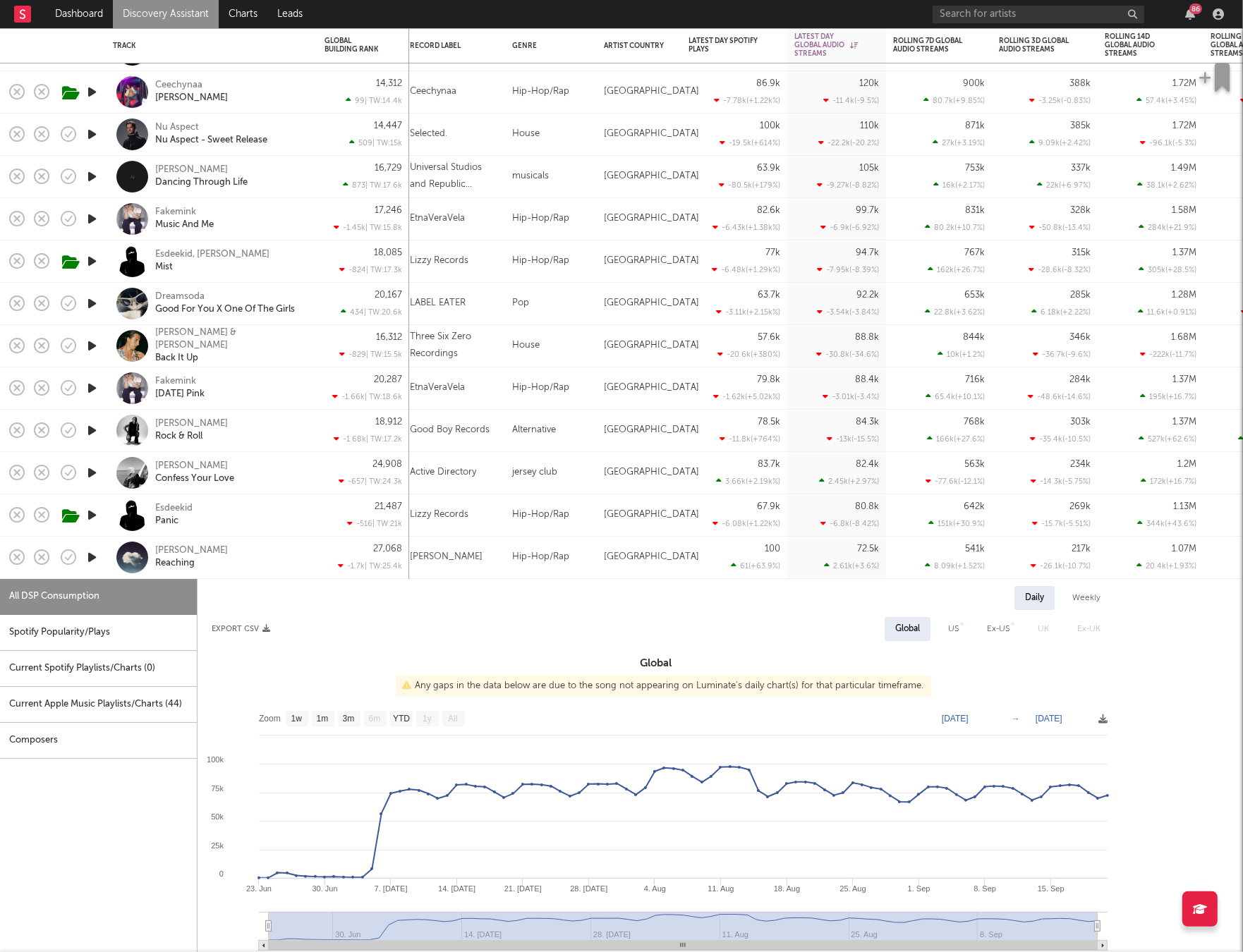
click at [642, 556] on div "[GEOGRAPHIC_DATA]" at bounding box center [651, 556] width 95 height 17
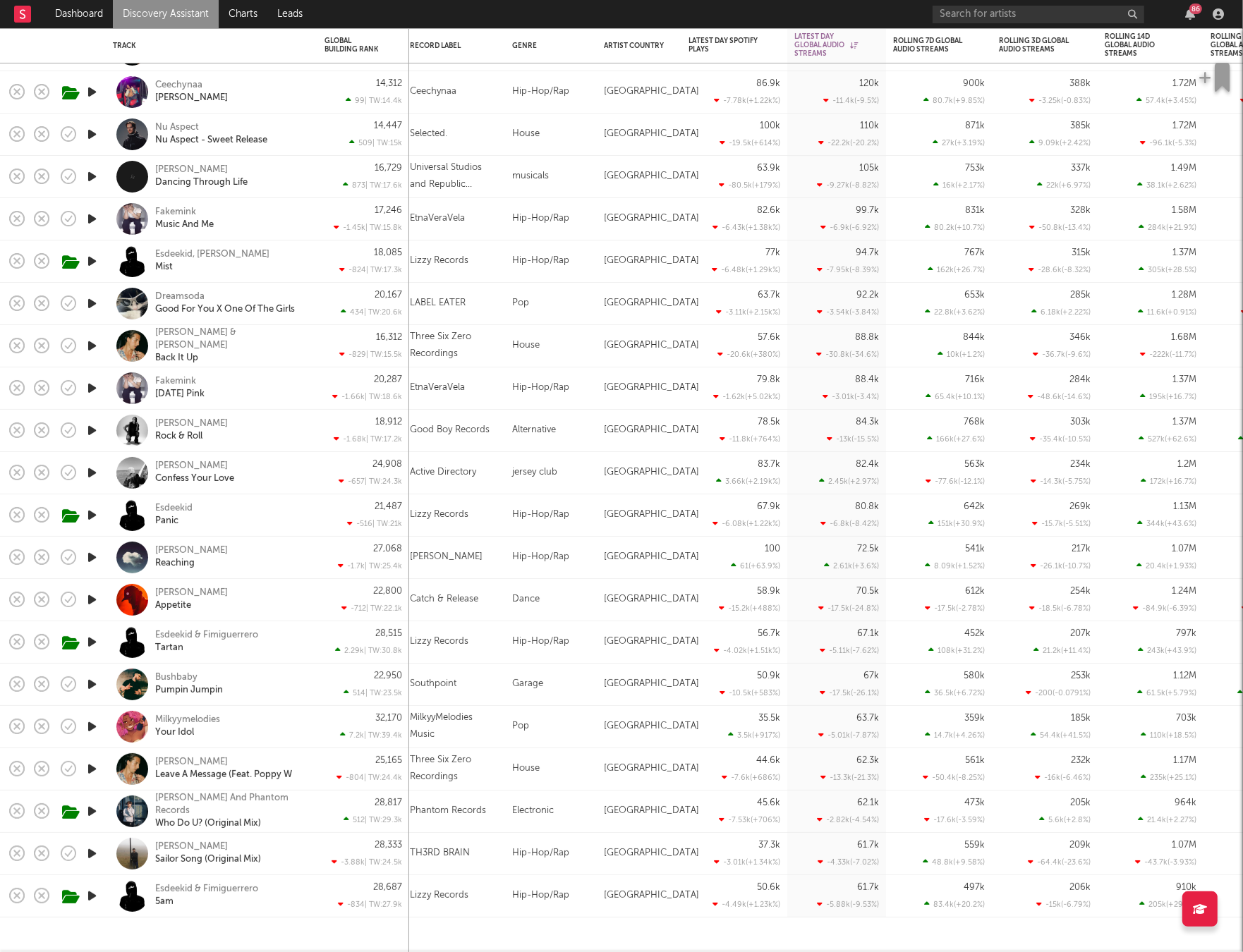
click at [92, 557] on icon "button" at bounding box center [92, 557] width 15 height 18
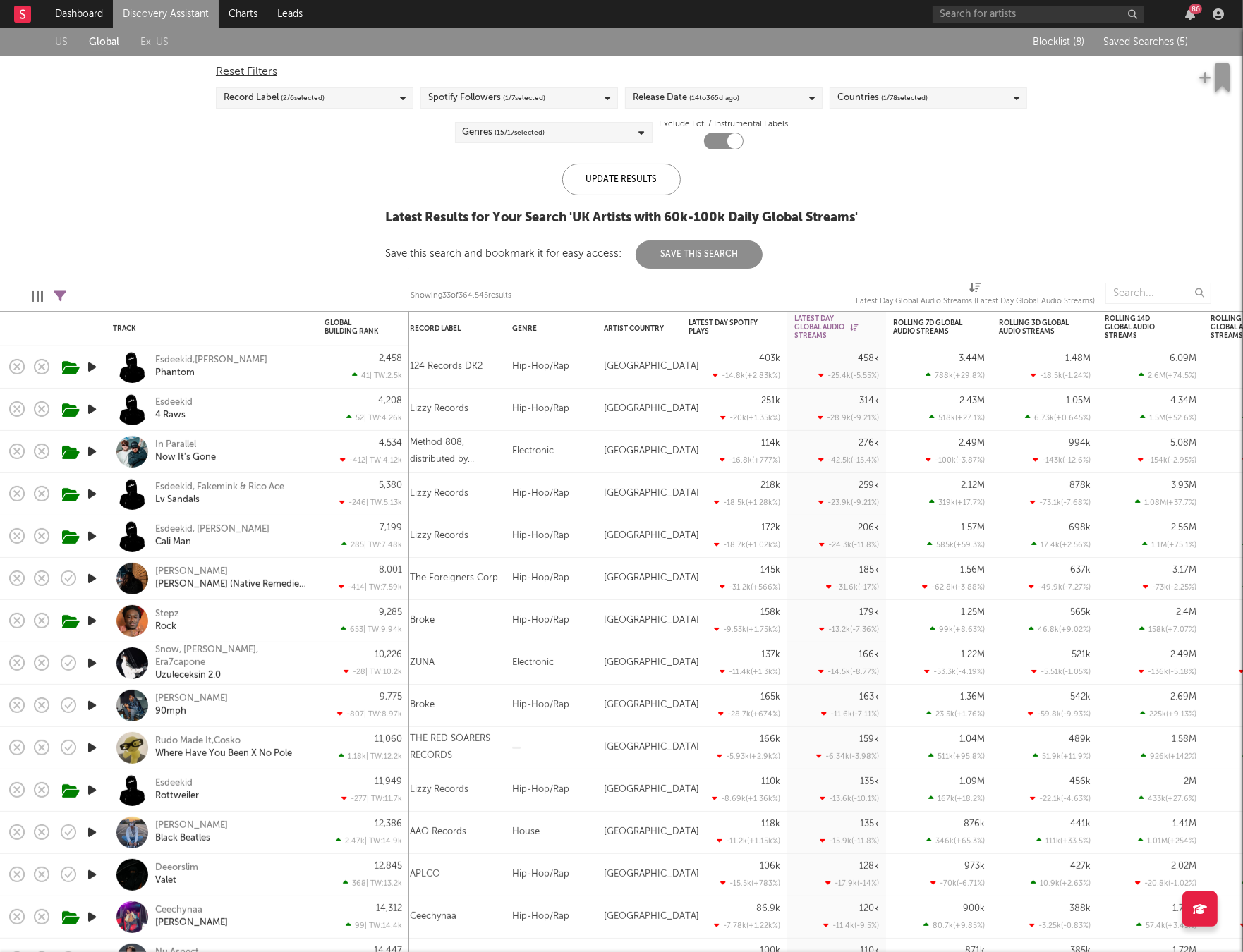
click at [854, 105] on div "Countries ( 1 / 78 selected)" at bounding box center [882, 97] width 90 height 17
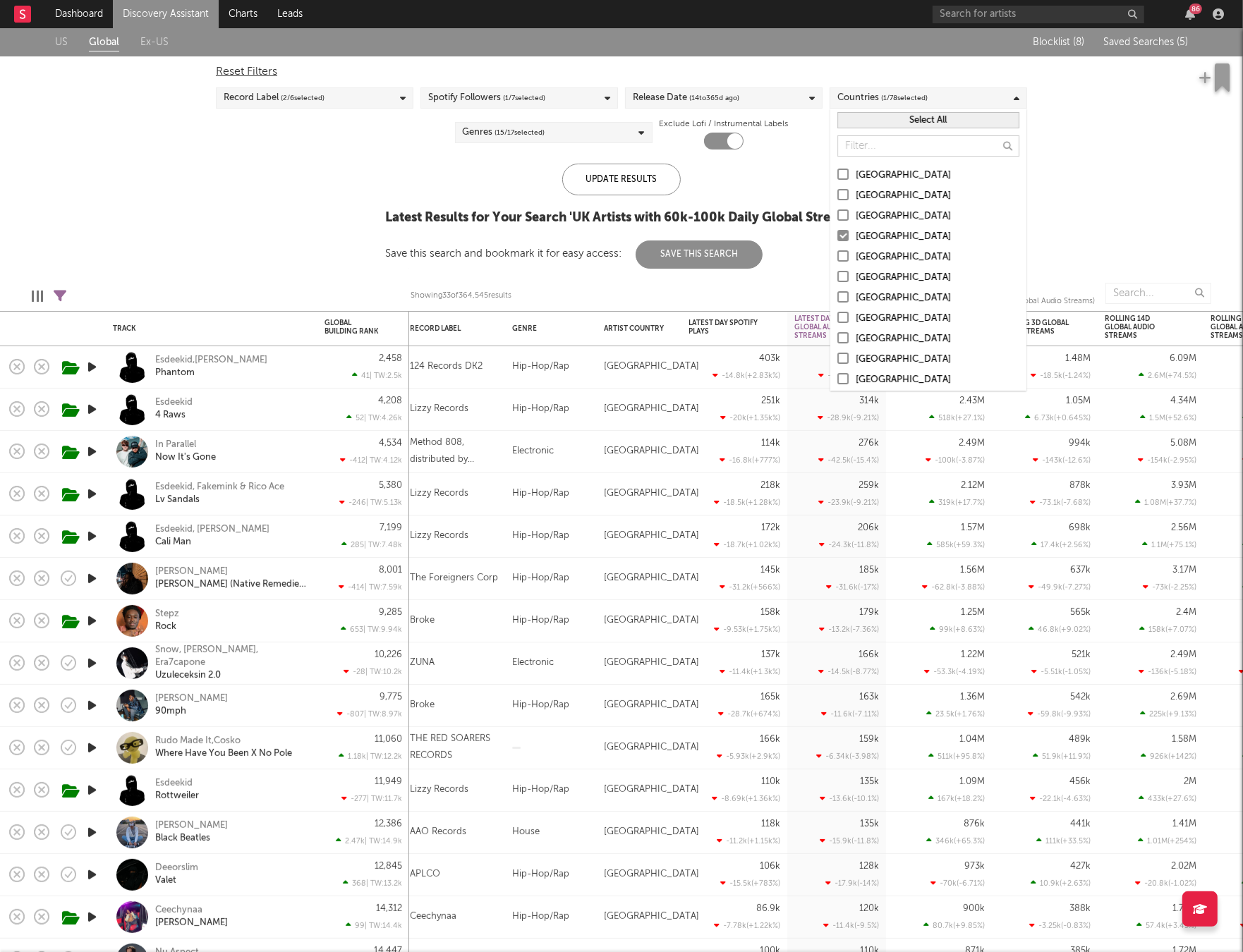
click at [877, 131] on div "Select All" at bounding box center [929, 120] width 196 height 24
click at [879, 124] on button "Select All" at bounding box center [929, 120] width 182 height 17
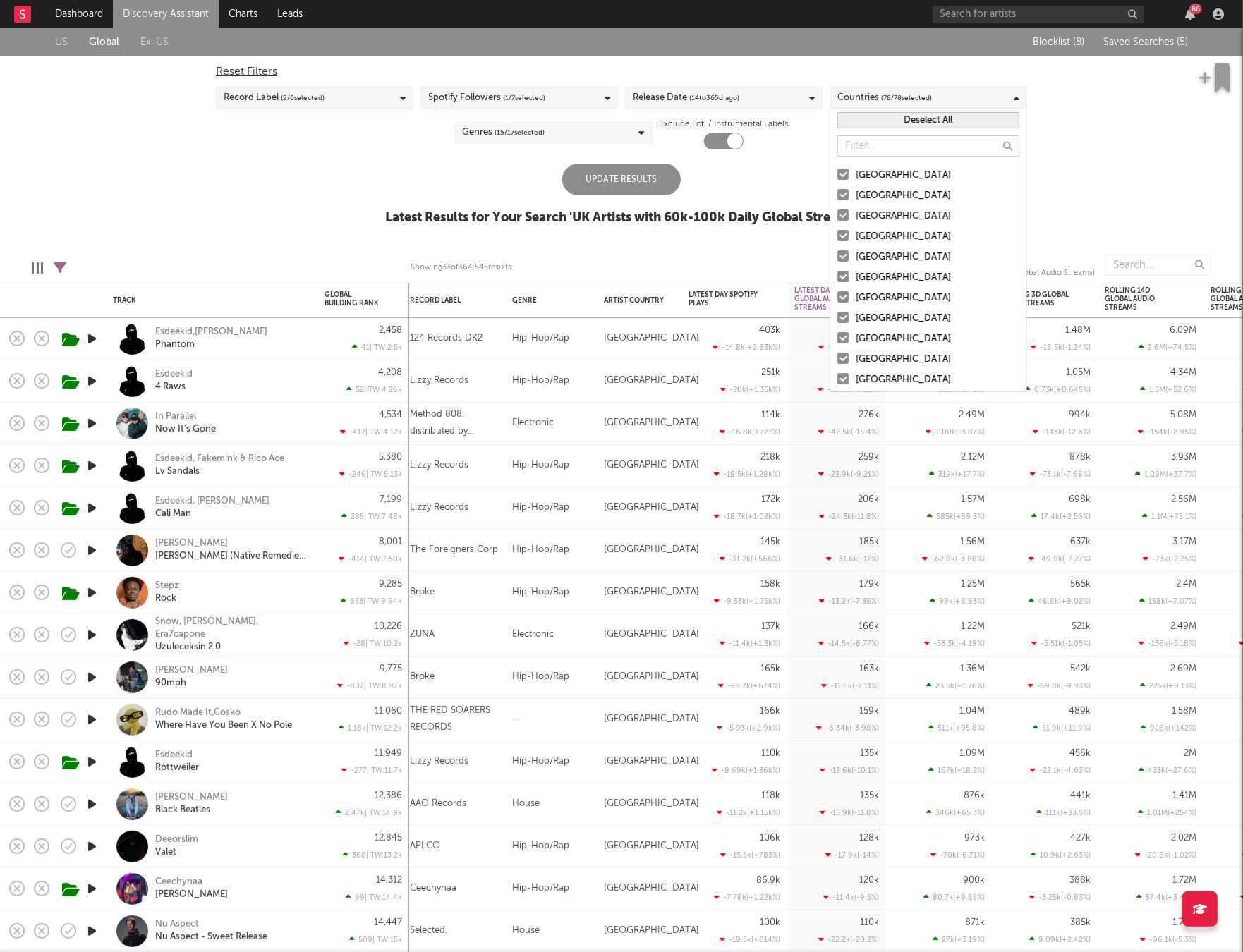
click at [621, 177] on div "Update Results" at bounding box center [622, 179] width 118 height 32
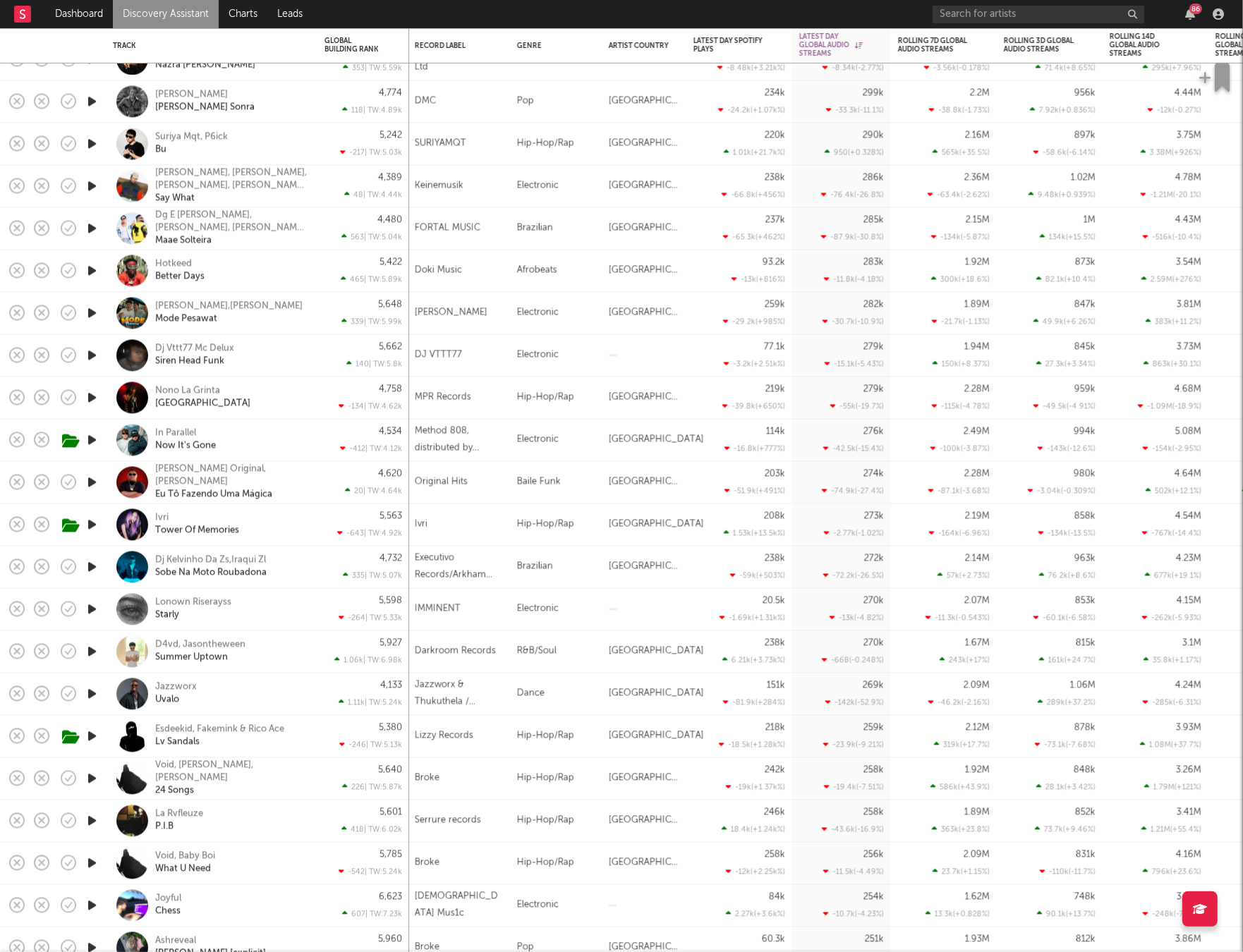
click at [91, 607] on icon "button" at bounding box center [92, 609] width 15 height 18
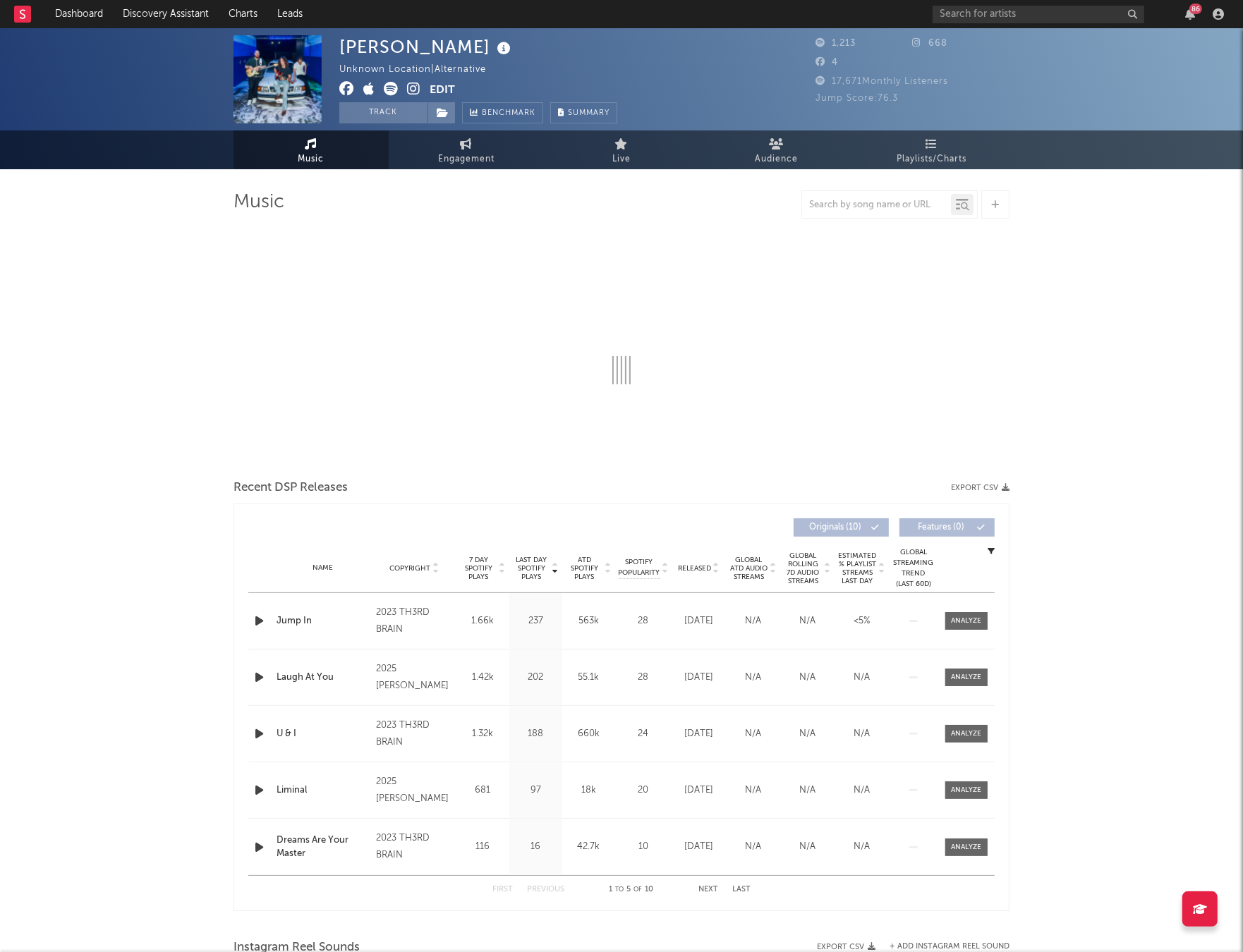
select select "6m"
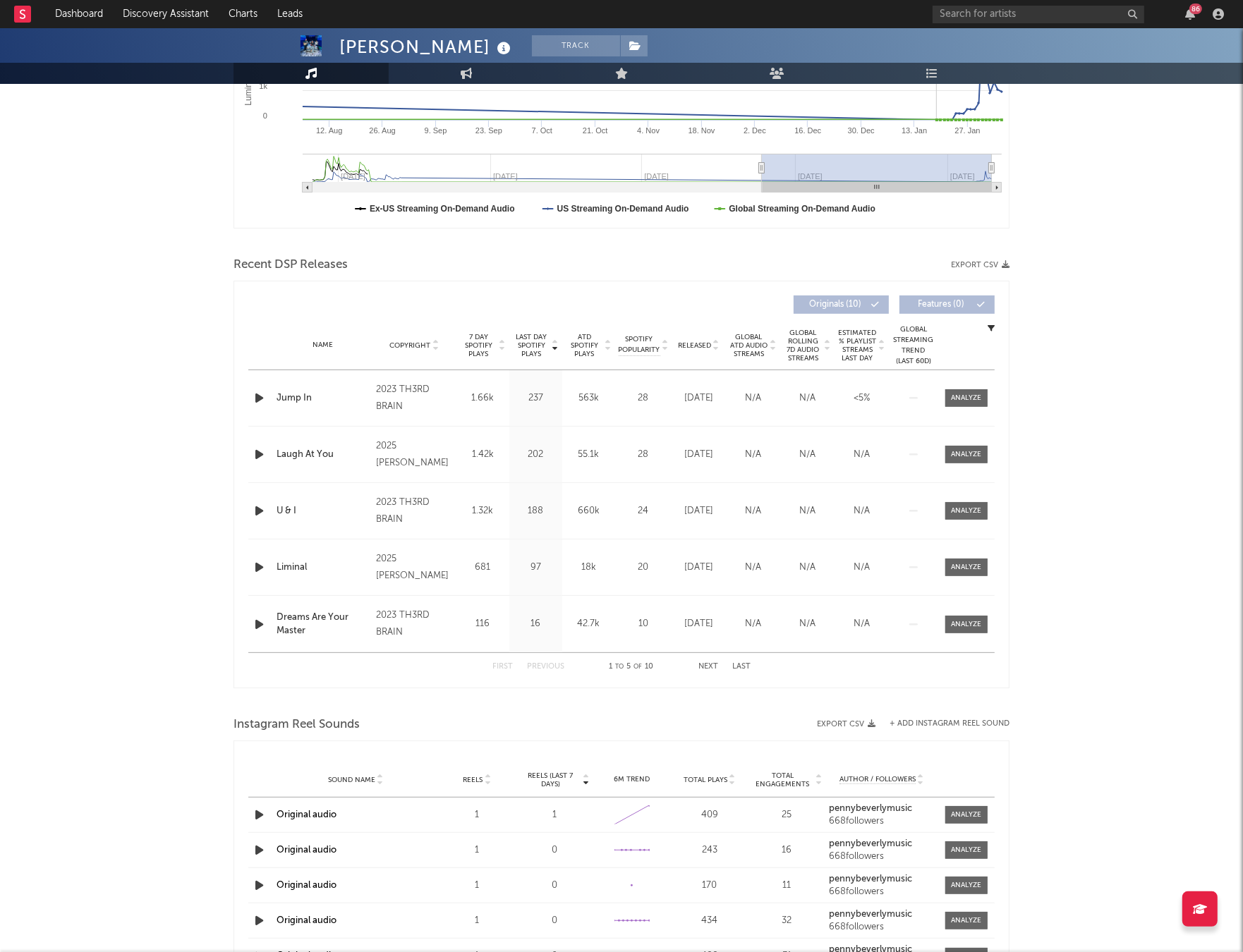
scroll to position [459, 0]
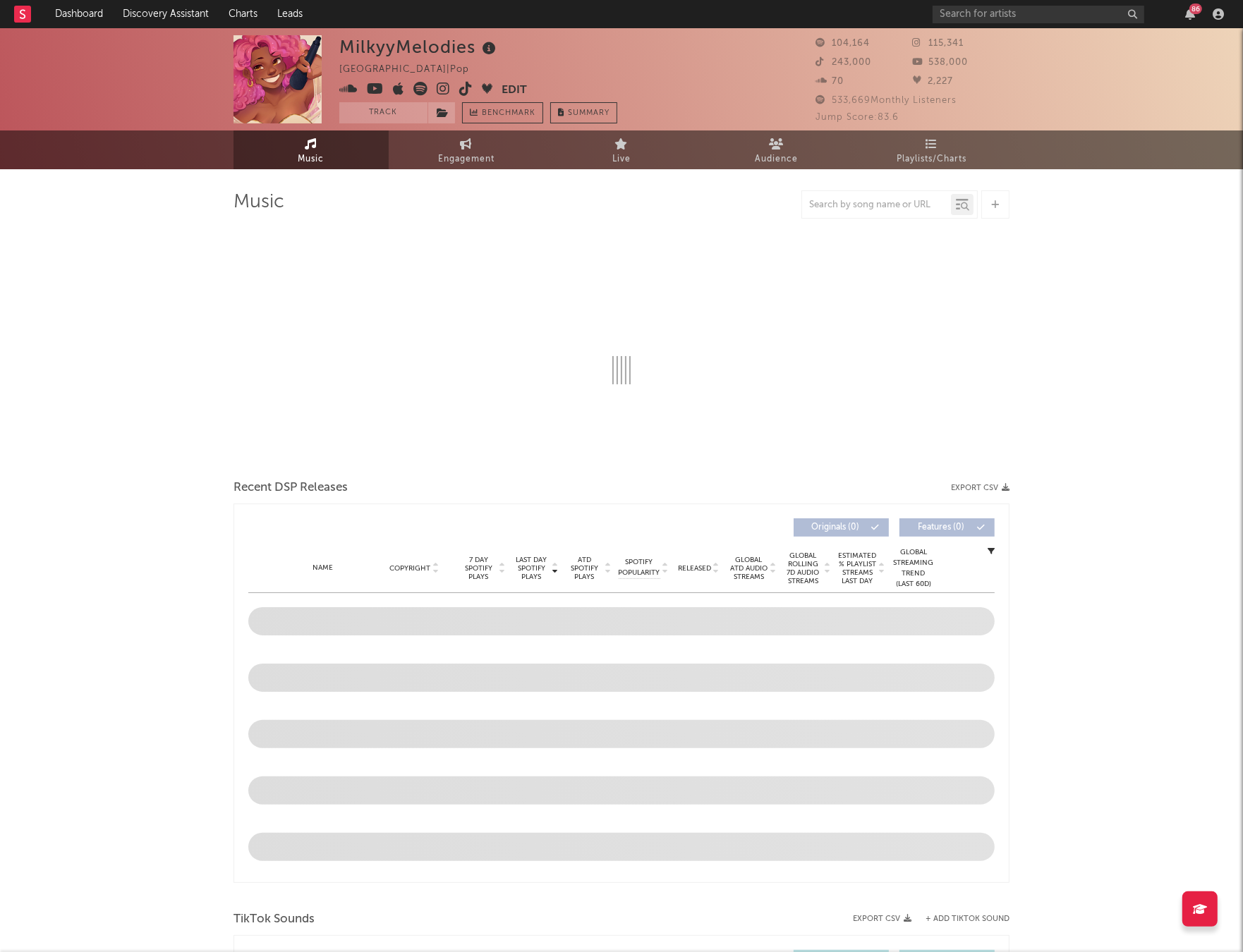
select select "6m"
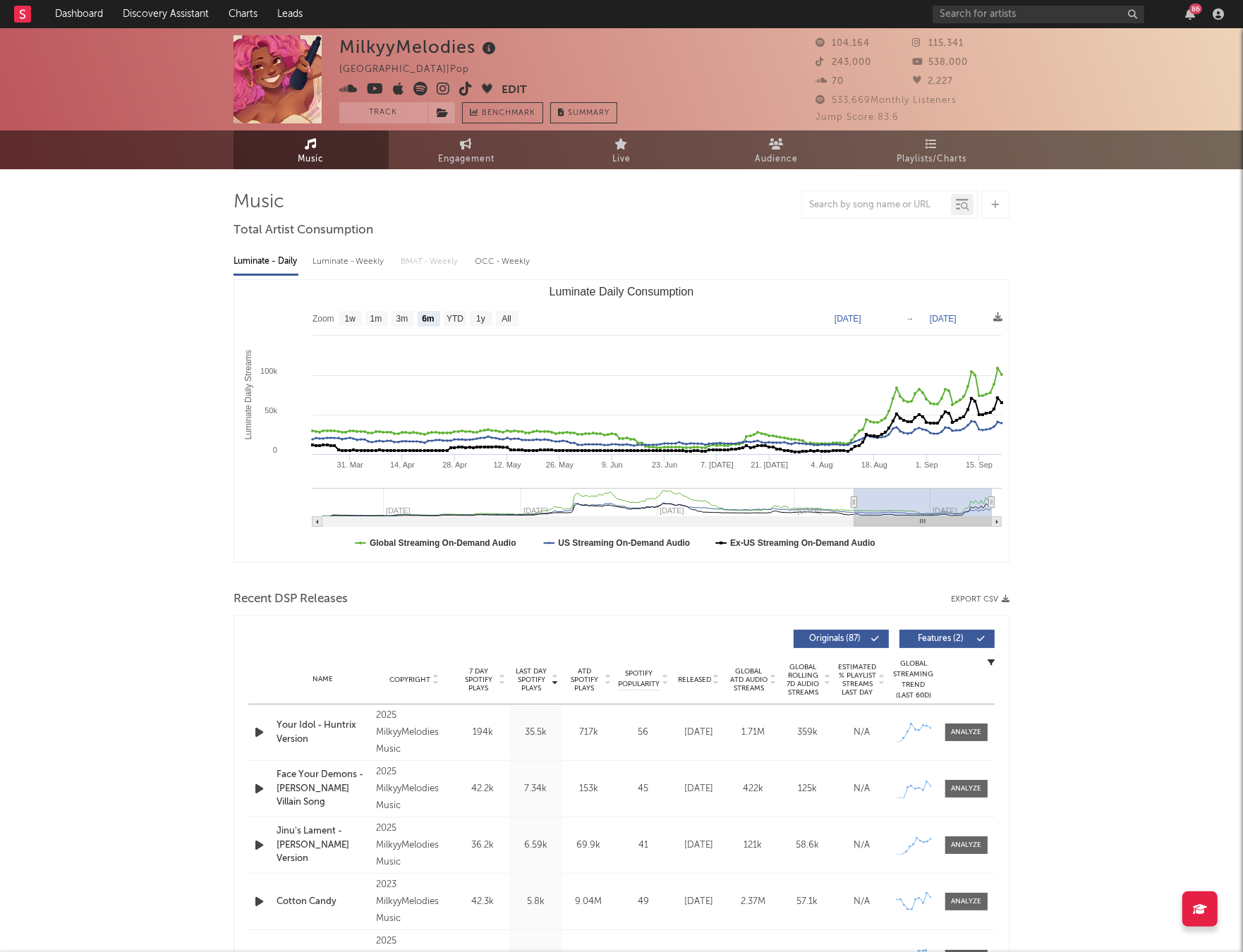
click at [445, 90] on icon at bounding box center [443, 89] width 13 height 14
click at [466, 82] on icon at bounding box center [466, 89] width 13 height 14
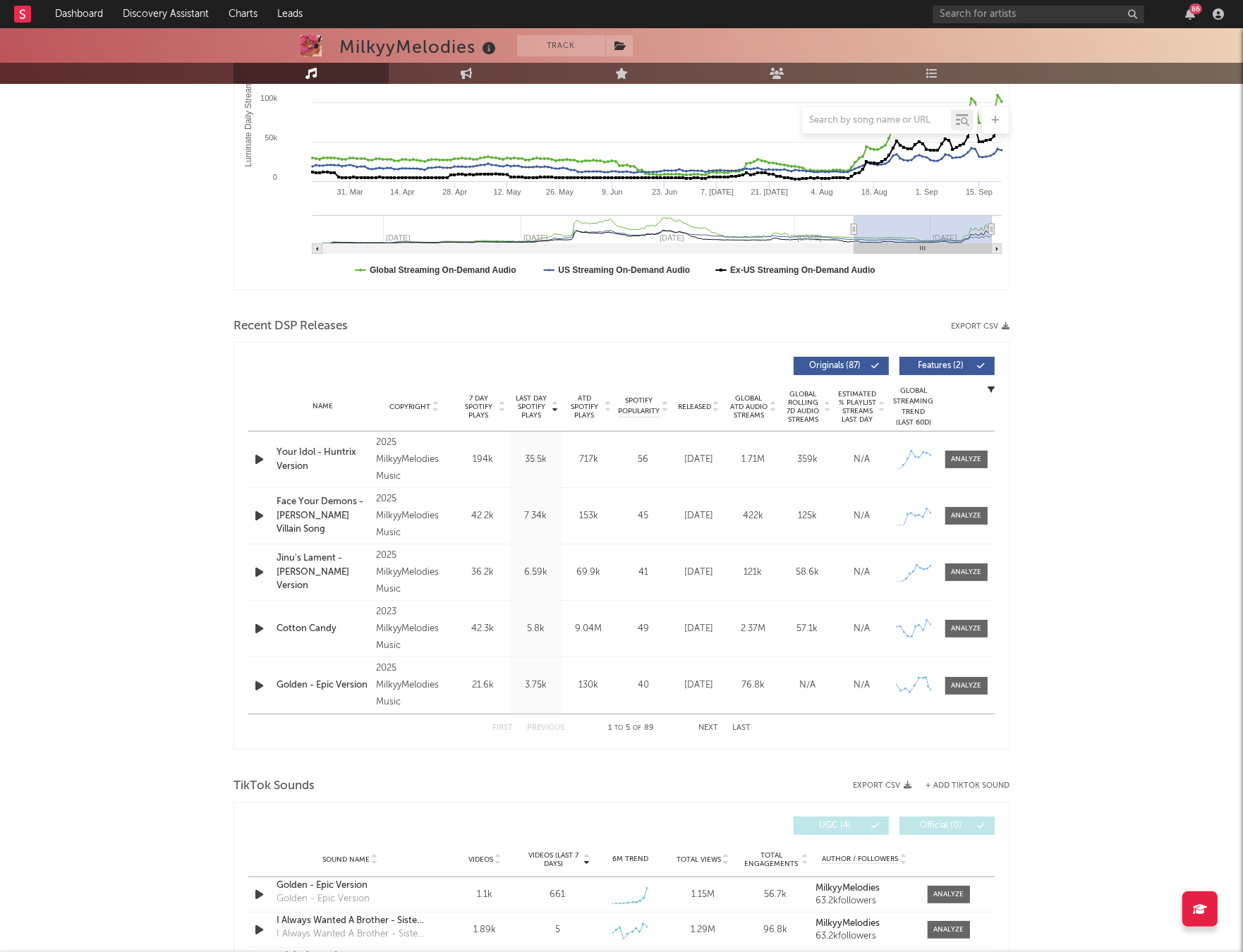
scroll to position [406, 0]
